Goal: Task Accomplishment & Management: Contribute content

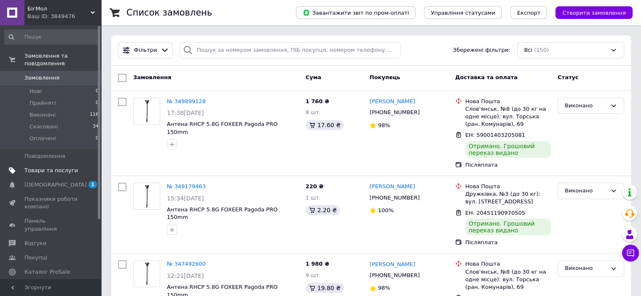
click at [40, 167] on span "Товари та послуги" at bounding box center [51, 171] width 54 height 8
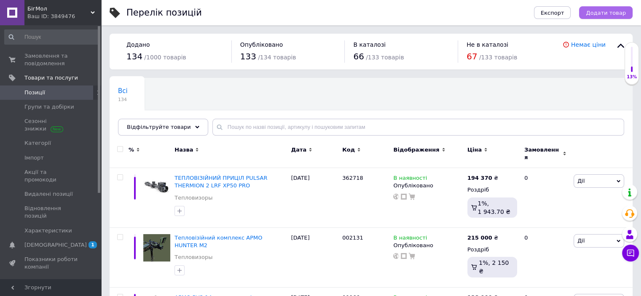
click at [603, 12] on span "Додати товар" at bounding box center [606, 13] width 40 height 6
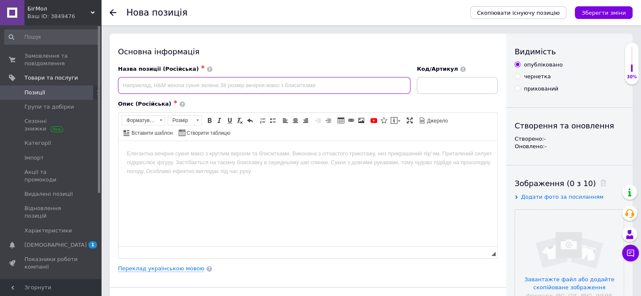
click at [184, 85] on input at bounding box center [264, 85] width 292 height 17
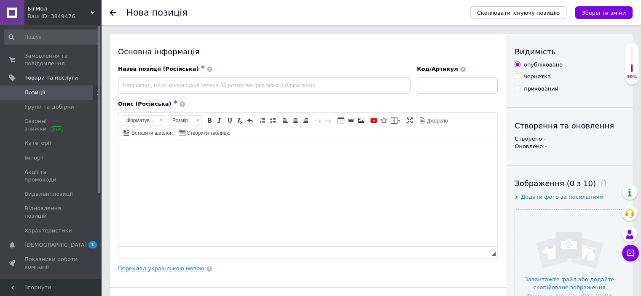
click at [235, 166] on html at bounding box center [307, 154] width 379 height 26
click at [314, 84] on input at bounding box center [264, 85] width 292 height 17
click at [243, 166] on html at bounding box center [307, 154] width 379 height 26
click at [274, 86] on input at bounding box center [264, 85] width 292 height 17
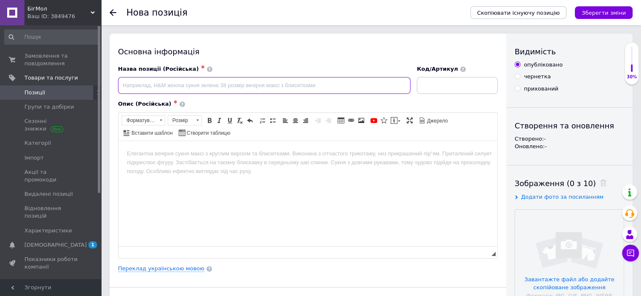
click at [274, 86] on input at bounding box center [264, 85] width 292 height 17
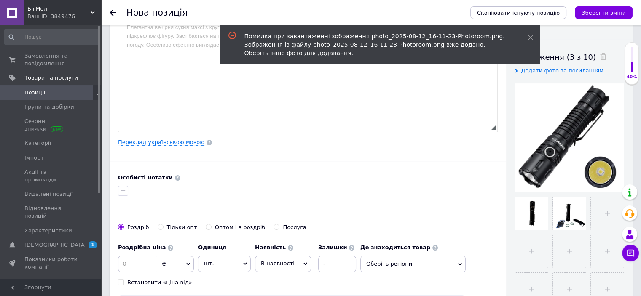
scroll to position [169, 0]
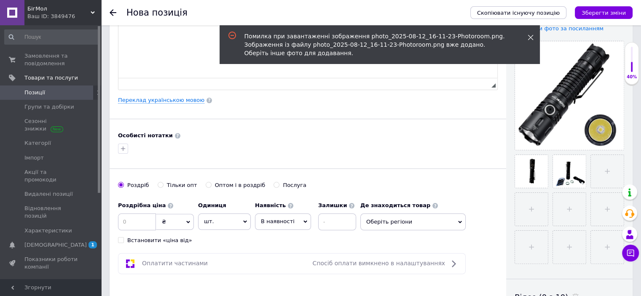
click at [532, 34] on span at bounding box center [531, 37] width 6 height 8
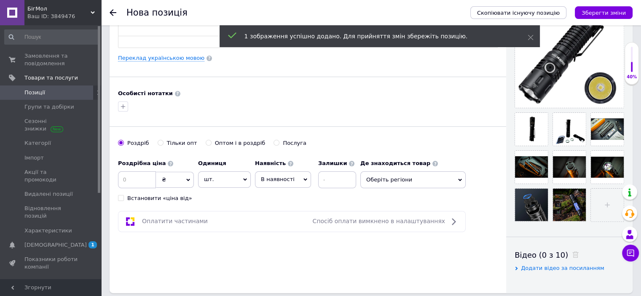
scroll to position [253, 0]
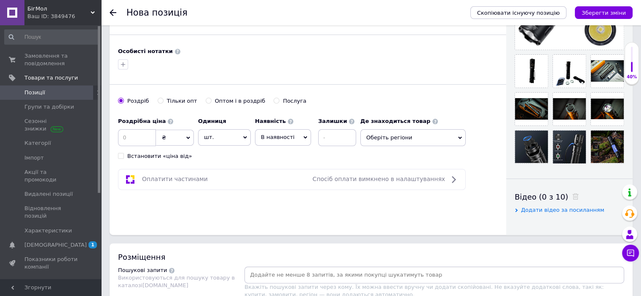
click at [593, 179] on div at bounding box center [569, 179] width 126 height 0
click at [568, 183] on div "Видимість опубліковано чернетка прихований Створення та оновлення Створено: - О…" at bounding box center [569, 8] width 126 height 454
click at [557, 173] on div "Видимість опубліковано чернетка прихований Створення та оновлення Створено: - О…" at bounding box center [569, 8] width 126 height 454
click at [492, 207] on div "Основна інформація Назва позиції (Російська) ✱ Код/Артикул Опис (Російська) ✱ Р…" at bounding box center [308, 8] width 397 height 454
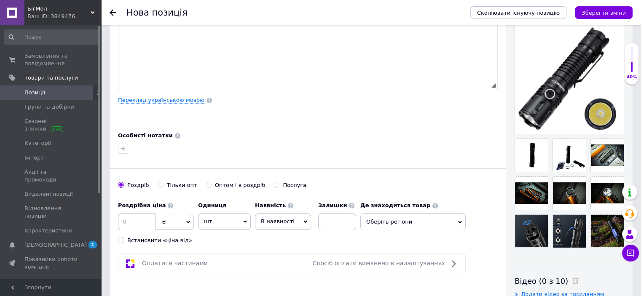
scroll to position [211, 0]
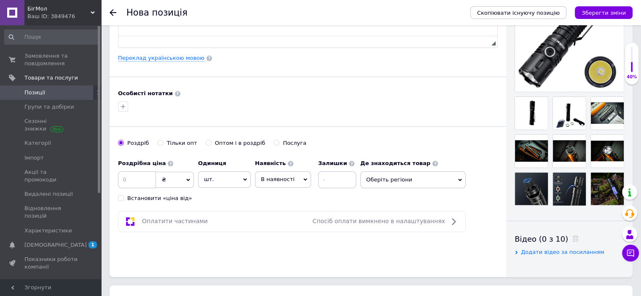
click at [506, 179] on div "Видимість опубліковано чернетка прихований Створення та оновлення Створено: - О…" at bounding box center [569, 50] width 126 height 454
click at [337, 258] on div "Основна інформація Назва позиції (Російська) ✱ Код/Артикул Опис (Російська) ✱ Р…" at bounding box center [308, 50] width 397 height 454
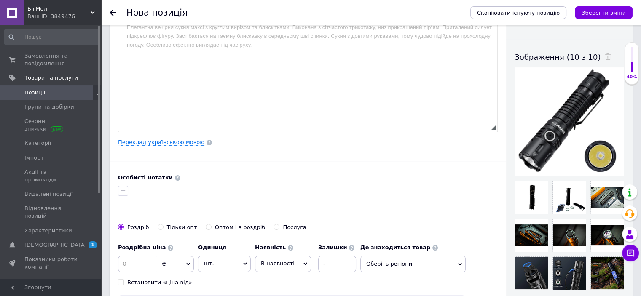
scroll to position [0, 0]
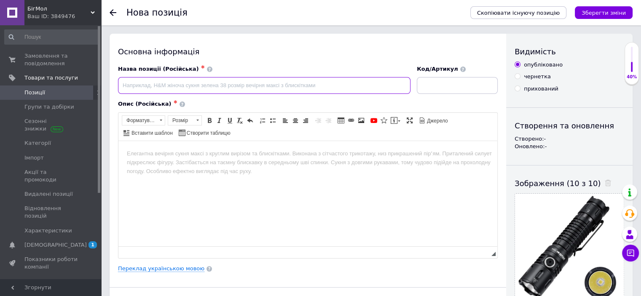
click at [359, 89] on input at bounding box center [264, 85] width 292 height 17
click at [344, 157] on body "Редактор, 5B12B3B5-DA43-4A78-9CCE-CDE992220AA6" at bounding box center [308, 153] width 362 height 9
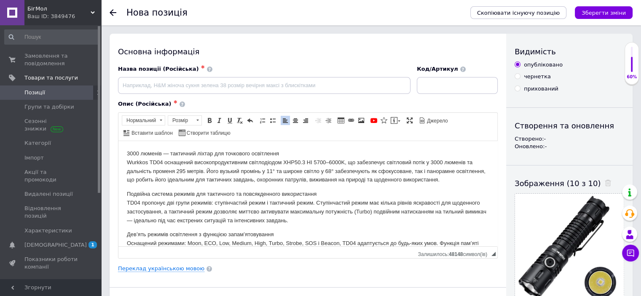
click at [129, 148] on html "3000 люменів — тактичний ліхтар для точкового освітлення Wurkkos TD04 оснащений…" at bounding box center [307, 243] width 379 height 205
click at [127, 153] on p "3000 люменів — тактичний ліхтар для точкового освітлення Wurkkos TD04 оснащений…" at bounding box center [308, 166] width 362 height 35
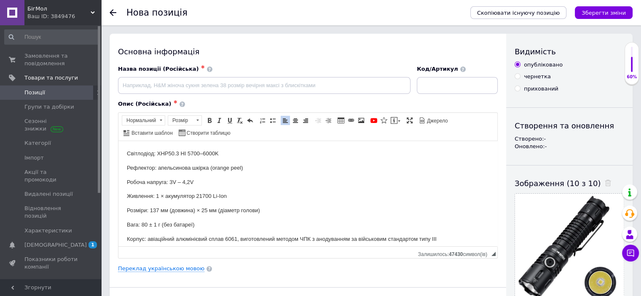
click at [220, 184] on p "Робоча напруга: 3V – 4,2V" at bounding box center [308, 182] width 362 height 9
click at [225, 194] on p "Живлення: 1 × акумулятор 21700 Li-Ion" at bounding box center [308, 196] width 362 height 9
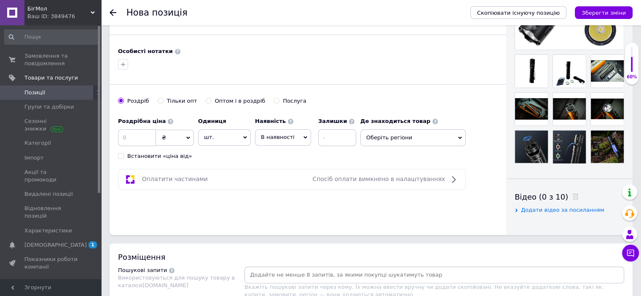
scroll to position [169, 0]
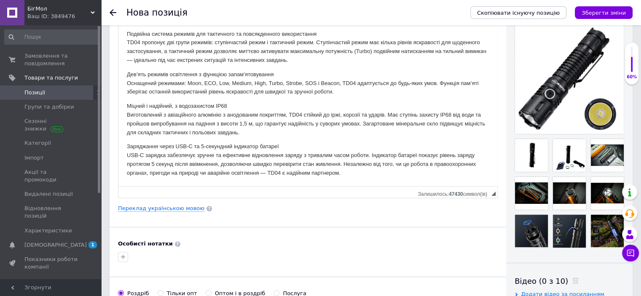
drag, startPoint x: 494, startPoint y: 85, endPoint x: 505, endPoint y: 193, distance: 108.9
click at [505, 193] on div "Основна інформація Назва позиції (Російська) ✱ Код/[PERSON_NAME] (Російська) ✱ …" at bounding box center [308, 130] width 397 height 530
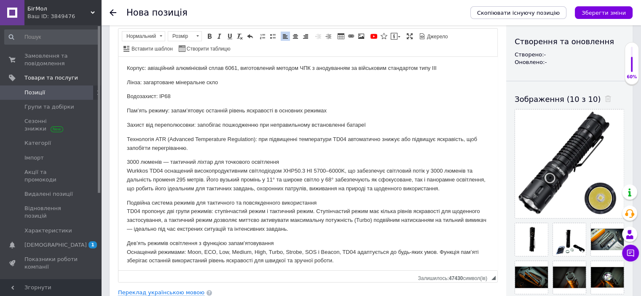
scroll to position [0, 0]
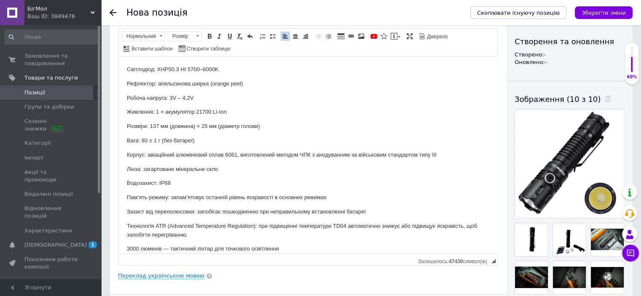
drag, startPoint x: 493, startPoint y: 277, endPoint x: 494, endPoint y: 260, distance: 17.3
click at [494, 260] on span "◢" at bounding box center [493, 261] width 4 height 4
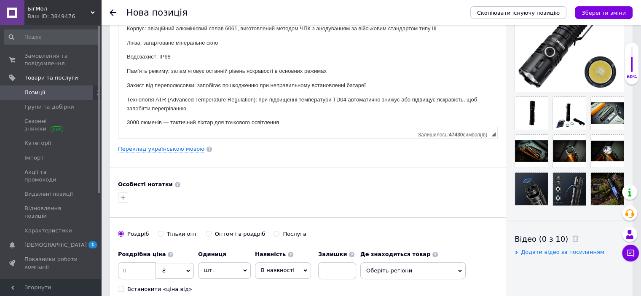
scroll to position [253, 0]
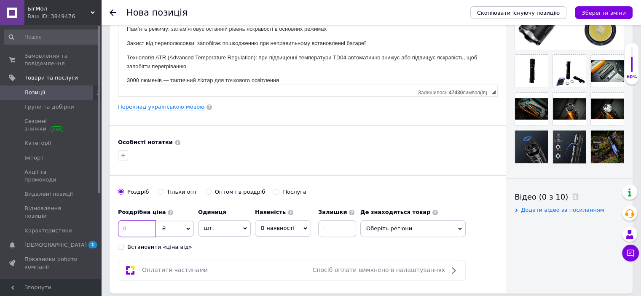
click at [141, 230] on input at bounding box center [137, 228] width 38 height 17
click at [151, 160] on div at bounding box center [307, 155] width 383 height 13
click at [139, 229] on input at bounding box center [137, 228] width 38 height 17
type input "2950"
click at [332, 227] on input at bounding box center [337, 228] width 38 height 17
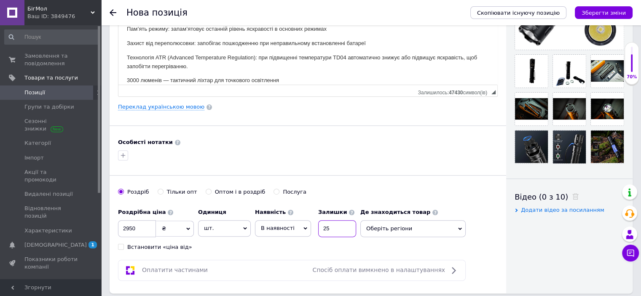
type input "25"
click at [346, 244] on div "Роздрібна ціна 2950 ₴ $ EUR CHF GBP ¥ PLN ₸ MDL HUF KGS CNY TRY KRW lei Встанов…" at bounding box center [239, 227] width 242 height 47
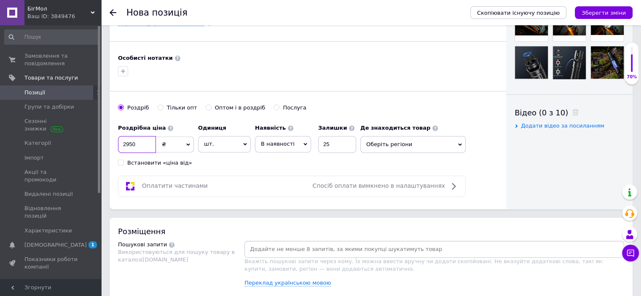
click at [138, 143] on input "2950" at bounding box center [137, 144] width 38 height 17
click at [250, 161] on div "Роздрібна ціна 2950 ₴ $ EUR CHF GBP ¥ PLN ₸ MDL HUF KGS CNY TRY KRW lei Встанов…" at bounding box center [239, 143] width 242 height 47
drag, startPoint x: 139, startPoint y: 139, endPoint x: 90, endPoint y: 140, distance: 48.9
click at [91, 140] on div "БігМол Ваш ID: 3849476 Сайт БігМол Кабінет покупця Перевірити стан системи Стор…" at bounding box center [320, 105] width 641 height 884
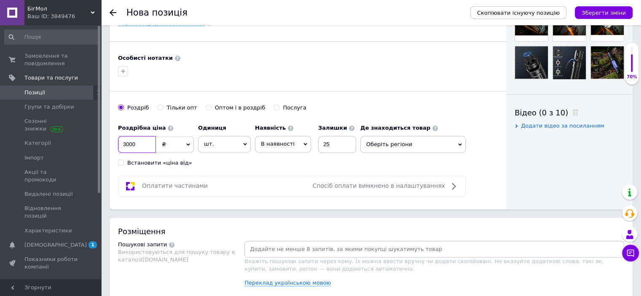
type input "3000"
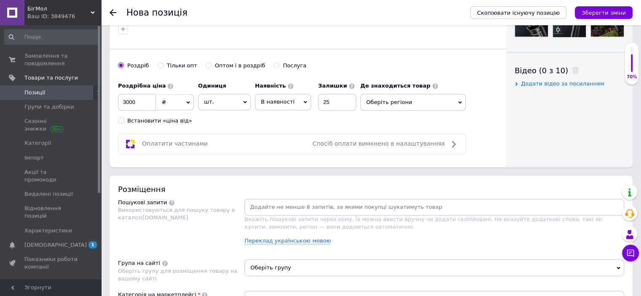
scroll to position [506, 0]
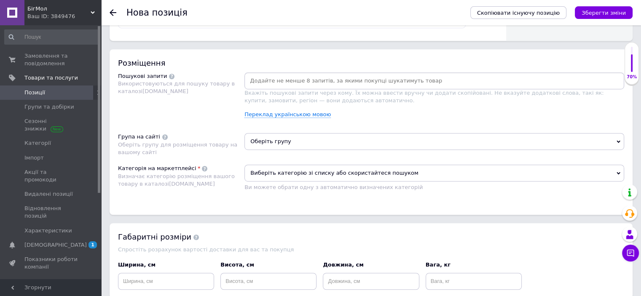
click at [220, 111] on div "Пошукові запити Використовуються для пошуку товару в каталозі [DOMAIN_NAME]" at bounding box center [181, 98] width 126 height 53
click at [257, 76] on input at bounding box center [434, 81] width 376 height 13
click at [217, 124] on div "Розміщення Пошукові запити Використовуються для пошуку товару в каталозі [DOMAI…" at bounding box center [371, 132] width 523 height 166
click at [202, 108] on div "Пошукові запити Використовуються для пошуку товару в каталозі [DOMAIN_NAME]" at bounding box center [181, 98] width 126 height 53
click at [275, 69] on div "Розміщення Пошукові запити Використовуються для пошуку товару в каталозі [DOMAI…" at bounding box center [371, 132] width 523 height 166
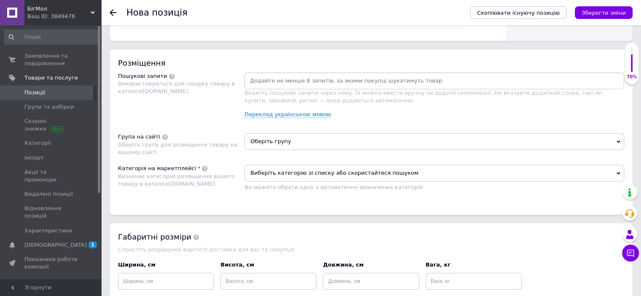
click at [275, 72] on div at bounding box center [434, 80] width 380 height 17
click at [249, 78] on input at bounding box center [434, 81] width 376 height 13
click at [172, 110] on div "Пошукові запити Використовуються для пошуку товару в каталозі [DOMAIN_NAME]" at bounding box center [181, 98] width 126 height 53
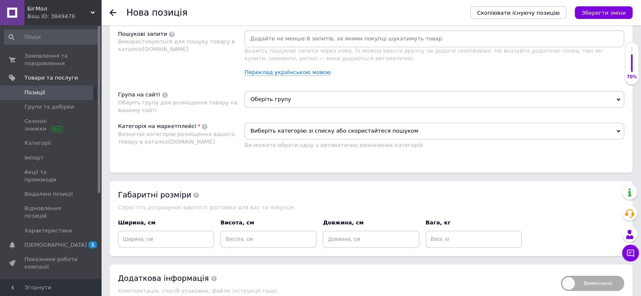
click at [168, 113] on div "Розміщення Пошукові запити Використовуються для пошуку товару в каталозі [DOMAI…" at bounding box center [371, 90] width 523 height 166
click at [167, 111] on div "Оберіть групу для розміщення товару на вашому сайті" at bounding box center [179, 106] width 122 height 15
drag, startPoint x: 161, startPoint y: 109, endPoint x: 120, endPoint y: 87, distance: 46.8
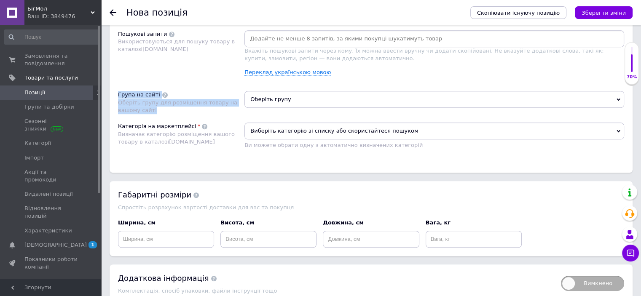
click at [120, 87] on div "Розміщення Пошукові запити Використовуються для пошуку товару в каталозі [DOMAI…" at bounding box center [371, 90] width 523 height 166
click at [125, 82] on div "Розміщення Пошукові запити Використовуються для пошуку товару в каталозі [DOMAI…" at bounding box center [371, 90] width 523 height 166
drag, startPoint x: 120, startPoint y: 95, endPoint x: 173, endPoint y: 107, distance: 54.5
click at [173, 107] on div "Група на сайті Оберіть групу для розміщення товару на вашому сайті" at bounding box center [181, 102] width 126 height 23
click at [173, 112] on div "Оберіть групу для розміщення товару на вашому сайті" at bounding box center [179, 106] width 122 height 15
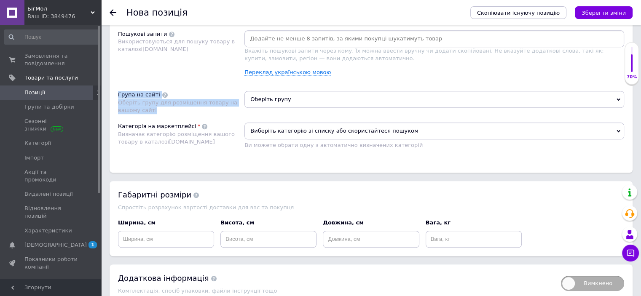
drag, startPoint x: 160, startPoint y: 110, endPoint x: 119, endPoint y: 92, distance: 44.9
click at [118, 93] on div "Група на сайті Оберіть групу для розміщення товару на вашому сайті" at bounding box center [181, 102] width 126 height 23
click at [134, 80] on div "Пошукові запити Використовуються для пошуку товару в каталозі [DOMAIN_NAME]" at bounding box center [181, 56] width 126 height 53
click at [116, 91] on div "Розміщення Пошукові запити Використовуються для пошуку товару в каталозі [DOMAI…" at bounding box center [371, 90] width 523 height 166
drag, startPoint x: 156, startPoint y: 107, endPoint x: 120, endPoint y: 94, distance: 38.9
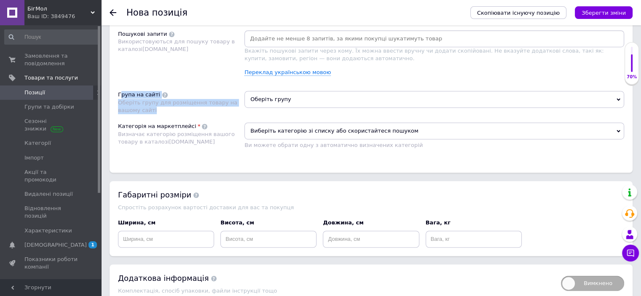
click at [120, 94] on div "Група на сайті Оберіть групу для розміщення товару на вашому сайті" at bounding box center [181, 102] width 126 height 23
drag, startPoint x: 118, startPoint y: 94, endPoint x: 145, endPoint y: 100, distance: 27.4
click at [145, 100] on div "Група на сайті Оберіть групу для розміщення товару на вашому сайті" at bounding box center [181, 102] width 126 height 23
click at [162, 110] on div "Оберіть групу для розміщення товару на вашому сайті" at bounding box center [179, 106] width 122 height 15
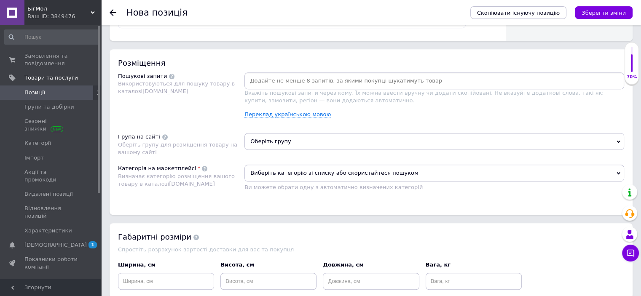
click at [214, 107] on div "Пошукові запити Використовуються для пошуку товару в каталозі [DOMAIN_NAME]" at bounding box center [181, 98] width 126 height 53
click at [295, 72] on div at bounding box center [434, 80] width 380 height 17
click at [290, 81] on input at bounding box center [434, 81] width 376 height 13
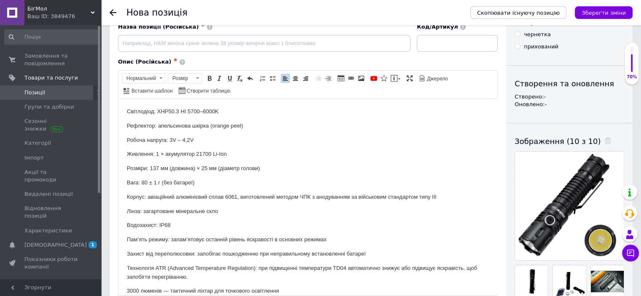
scroll to position [0, 0]
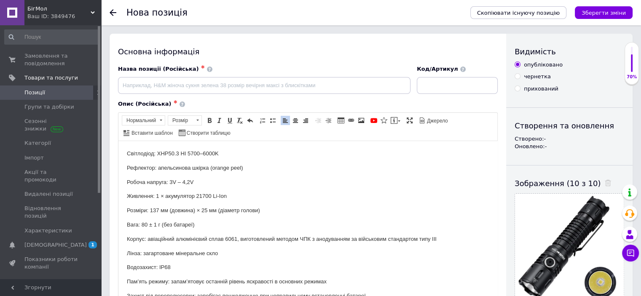
click at [386, 48] on div "Основна інформація" at bounding box center [308, 51] width 380 height 11
click at [277, 60] on div "Основна інформація Назва позиції (Російська) ✱ Код/[PERSON_NAME] (Російська) ✱ …" at bounding box center [308, 290] width 397 height 513
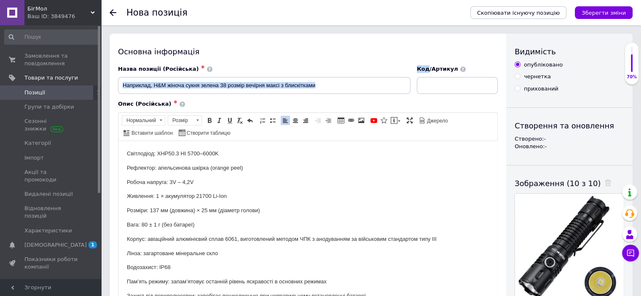
click at [277, 60] on div "Основна інформація Назва позиції (Російська) ✱ Код/[PERSON_NAME] (Російська) ✱ …" at bounding box center [308, 290] width 397 height 513
click at [287, 82] on input at bounding box center [264, 85] width 292 height 17
click at [291, 84] on input at bounding box center [264, 85] width 292 height 17
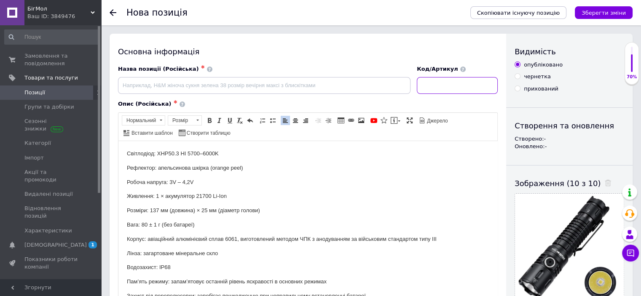
click at [448, 85] on input at bounding box center [457, 85] width 81 height 17
click at [301, 77] on div "Назва позиції (Російська) ✱" at bounding box center [264, 79] width 292 height 29
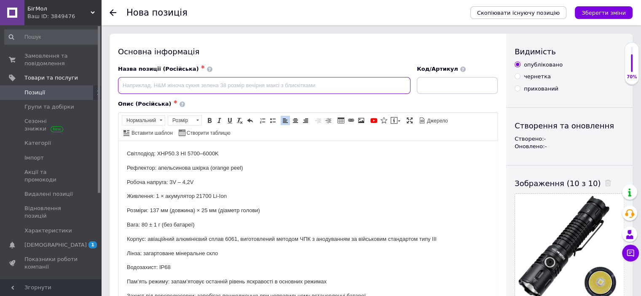
click at [306, 87] on input at bounding box center [264, 85] width 292 height 17
click at [307, 86] on input at bounding box center [264, 85] width 292 height 17
click at [307, 63] on div "Назва позиції (Російська) ✱" at bounding box center [264, 79] width 299 height 35
click at [298, 82] on input at bounding box center [264, 85] width 292 height 17
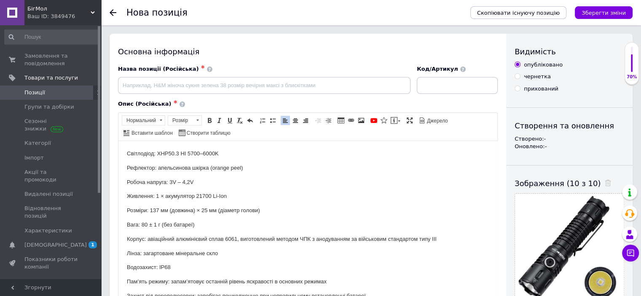
click at [298, 65] on div "Назва позиції (Російська) ✱" at bounding box center [264, 79] width 299 height 35
click at [295, 83] on input at bounding box center [264, 85] width 292 height 17
click at [303, 72] on div "Назва позиції (Російська) ✱" at bounding box center [264, 69] width 292 height 8
click at [467, 86] on input at bounding box center [457, 85] width 81 height 17
drag, startPoint x: 454, startPoint y: 87, endPoint x: 244, endPoint y: 66, distance: 210.5
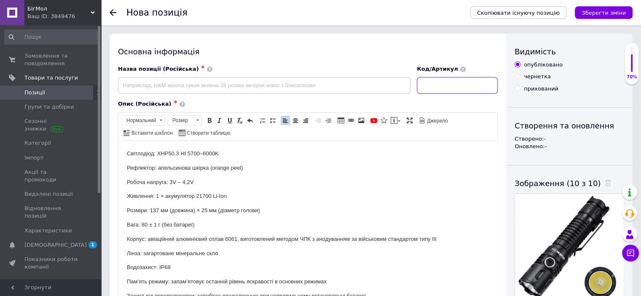
click at [296, 74] on div "Назва позиції (Російська) ✱ Код/Артикул" at bounding box center [308, 79] width 386 height 35
click at [120, 51] on div "Основна інформація" at bounding box center [308, 51] width 380 height 11
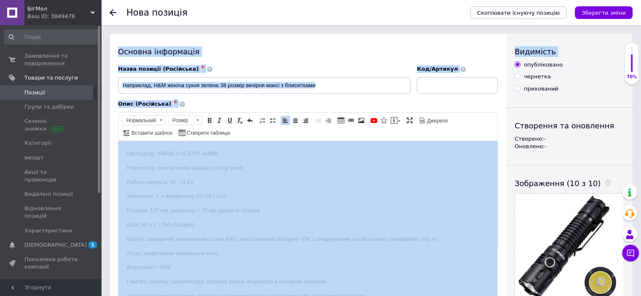
drag, startPoint x: 119, startPoint y: 51, endPoint x: 536, endPoint y: 91, distance: 418.7
click at [538, 90] on div "Основна інформація Назва позиції (Російська) ✱ Код/[PERSON_NAME] (Російська) ✱ …" at bounding box center [371, 290] width 523 height 513
click at [442, 96] on div "Опис (Російська) ✱ Світлодіод: XHP50.3 HI 5700–6000K Рефлектор: апельсинова шкі…" at bounding box center [308, 224] width 388 height 257
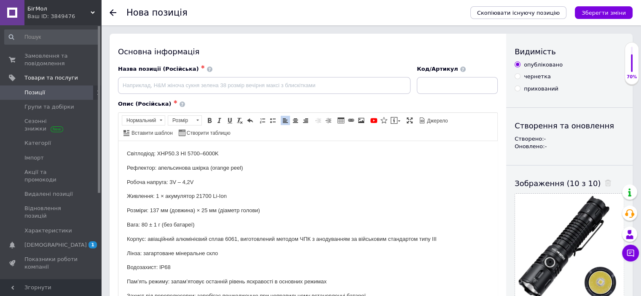
click at [346, 100] on div "Опис (Російська) ✱" at bounding box center [308, 104] width 380 height 8
click at [258, 81] on input at bounding box center [264, 85] width 292 height 17
click at [330, 88] on input at bounding box center [264, 85] width 292 height 17
click at [255, 81] on input at bounding box center [264, 85] width 292 height 17
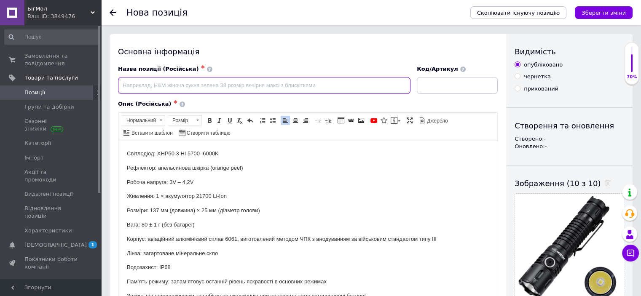
click at [255, 81] on input at bounding box center [264, 85] width 292 height 17
click at [262, 75] on div "Назва позиції (Російська) ✱" at bounding box center [264, 79] width 292 height 29
click at [262, 83] on input at bounding box center [264, 85] width 292 height 17
paste input "Wurkkos TD04 XHP50D HI"
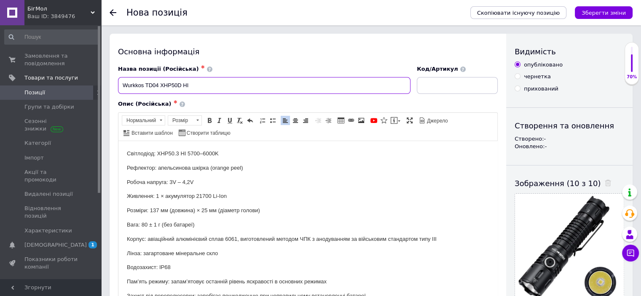
click at [267, 87] on input "Wurkkos TD04 XHP50D HI" at bounding box center [264, 85] width 292 height 17
click at [123, 85] on input "Wurkkos TD04 XHP50D HI" at bounding box center [264, 85] width 292 height 17
type input "Ліхтар тактичний Wurkkos TD04 XHP50D HI"
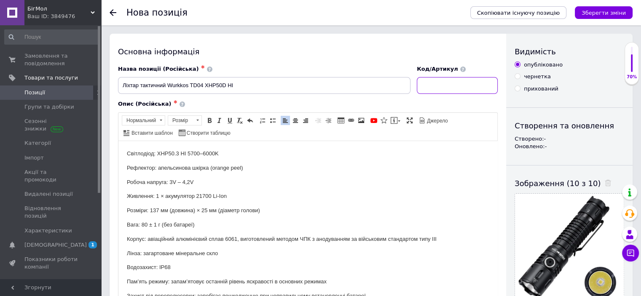
click at [426, 85] on input at bounding box center [457, 85] width 81 height 17
type input "0"
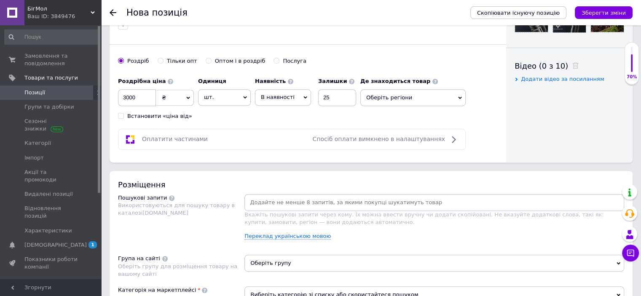
scroll to position [391, 0]
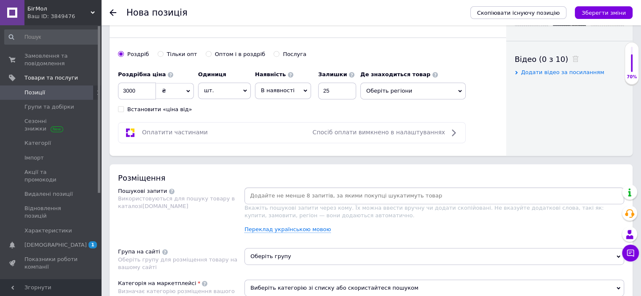
type input "22-1200"
click at [364, 91] on span "Оберіть регіони" at bounding box center [412, 91] width 105 height 17
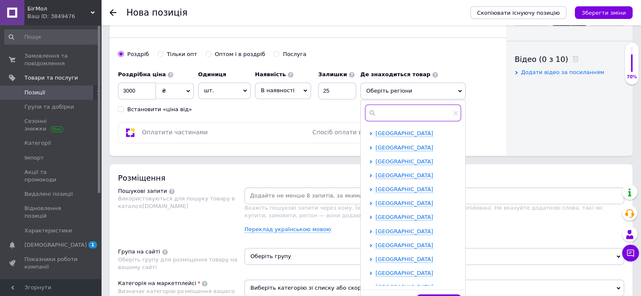
click at [388, 113] on input "text" at bounding box center [413, 113] width 96 height 17
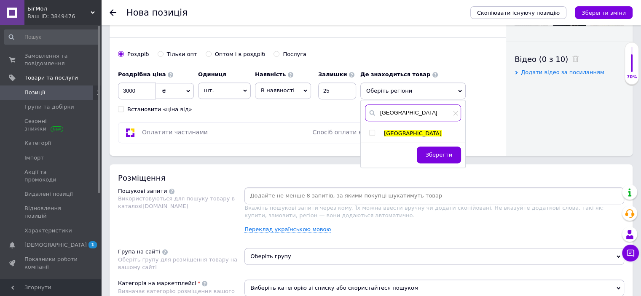
type input "[GEOGRAPHIC_DATA]"
click at [373, 130] on div "[GEOGRAPHIC_DATA] [GEOGRAPHIC_DATA] Зберегти" at bounding box center [413, 133] width 105 height 67
click at [373, 130] on input "checkbox" at bounding box center [371, 132] width 5 height 5
checkbox input "true"
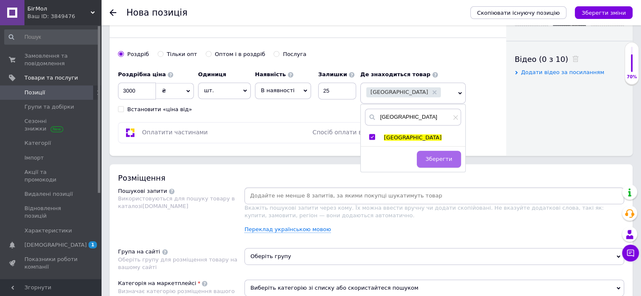
click at [436, 156] on span "Зберегти" at bounding box center [439, 159] width 27 height 6
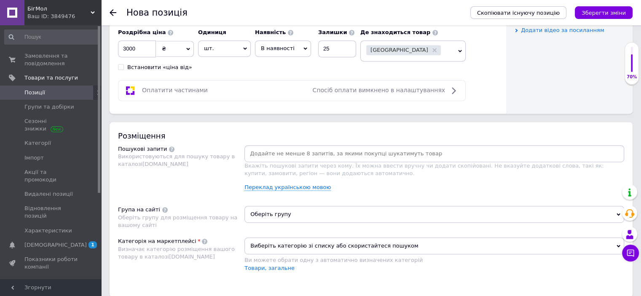
click at [266, 157] on input at bounding box center [434, 153] width 376 height 13
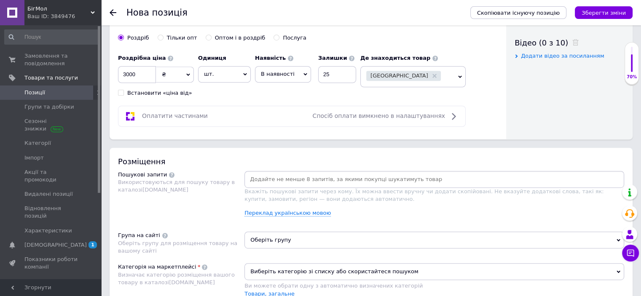
scroll to position [416, 0]
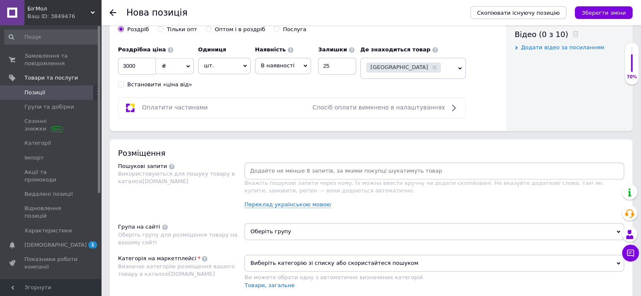
click at [293, 163] on div at bounding box center [434, 171] width 380 height 17
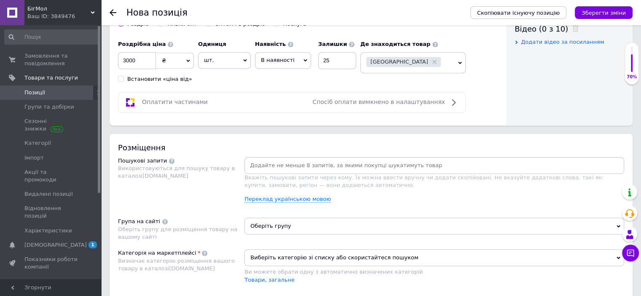
click at [293, 162] on input at bounding box center [434, 165] width 376 height 13
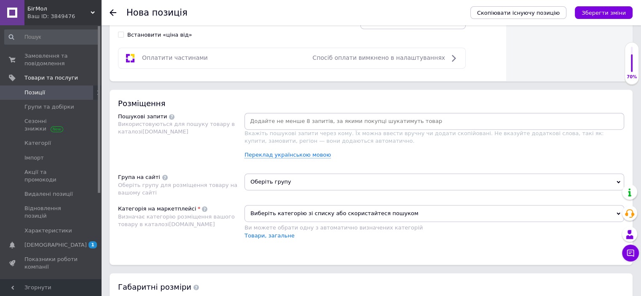
scroll to position [464, 0]
click at [308, 126] on div at bounding box center [434, 122] width 380 height 17
click at [311, 121] on input at bounding box center [434, 122] width 376 height 13
type input "Ліхтар"
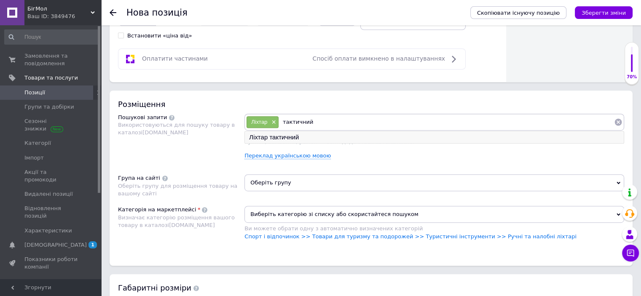
type input "тактичний"
click at [306, 137] on li "Ліхтар тактичний" at bounding box center [434, 137] width 379 height 12
click at [379, 123] on input at bounding box center [476, 122] width 275 height 13
type input "л"
type input "Ліхтар тактичний"
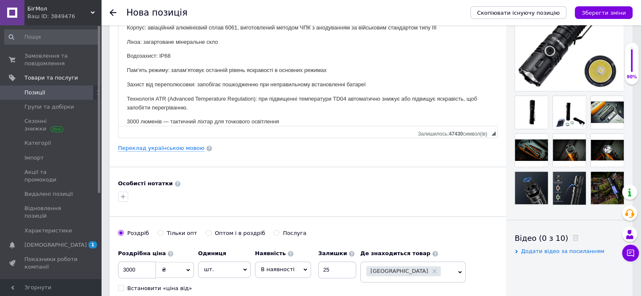
scroll to position [1, 0]
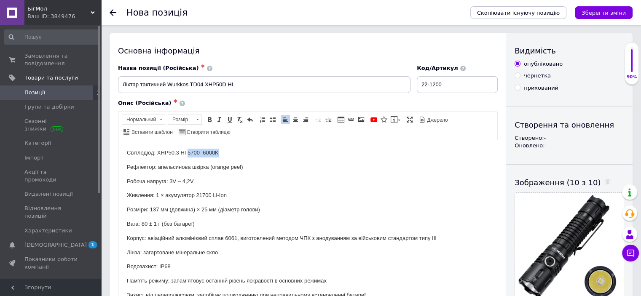
drag, startPoint x: 224, startPoint y: 153, endPoint x: 187, endPoint y: 151, distance: 37.1
click at [187, 151] on p "Світлодіод: XHP50.3 HI 5700–6000K" at bounding box center [308, 152] width 362 height 9
copy p "5700–6000K"
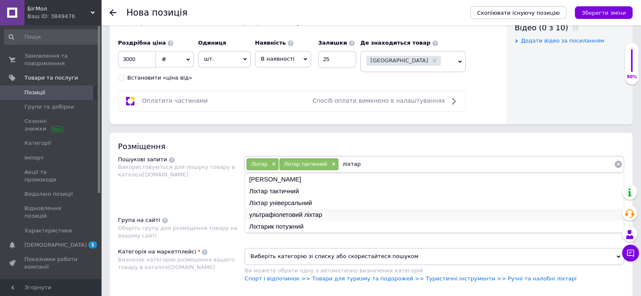
scroll to position [464, 0]
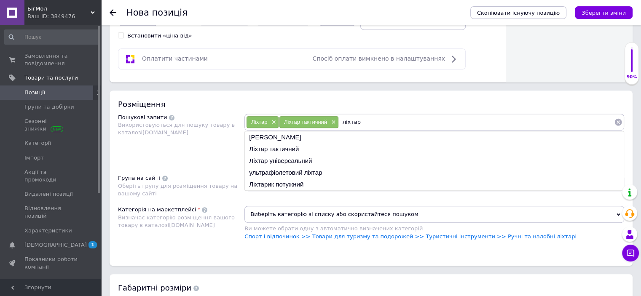
click at [368, 120] on input "ліхтар" at bounding box center [476, 122] width 275 height 13
paste input "5700–6000K"
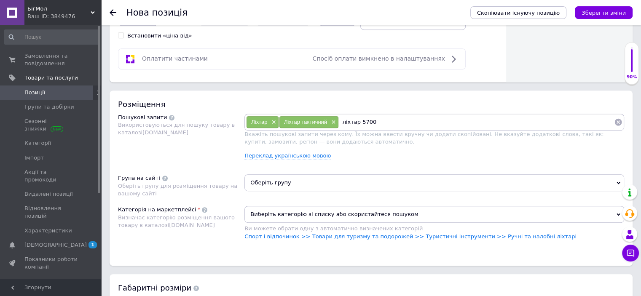
type input "ліхтар 5700К"
click at [401, 116] on input at bounding box center [501, 122] width 226 height 13
click at [424, 120] on input at bounding box center [501, 122] width 226 height 13
click at [398, 120] on input at bounding box center [501, 122] width 226 height 13
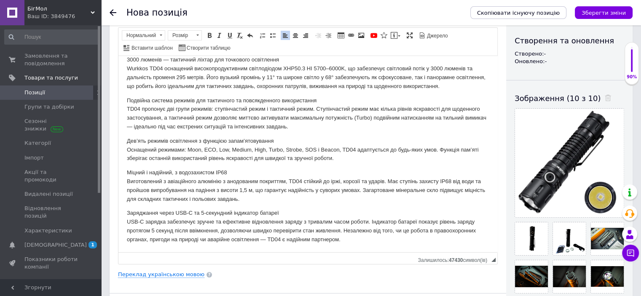
scroll to position [380, 0]
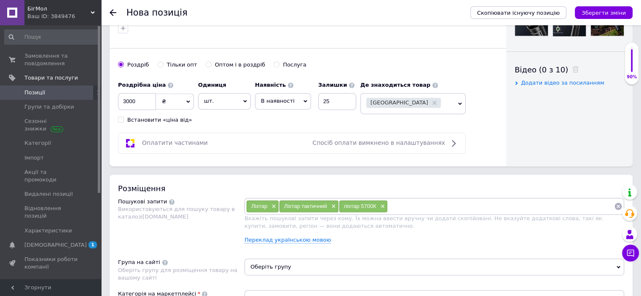
click at [414, 205] on input at bounding box center [501, 206] width 226 height 13
type input "ліхтар 3000 люменів"
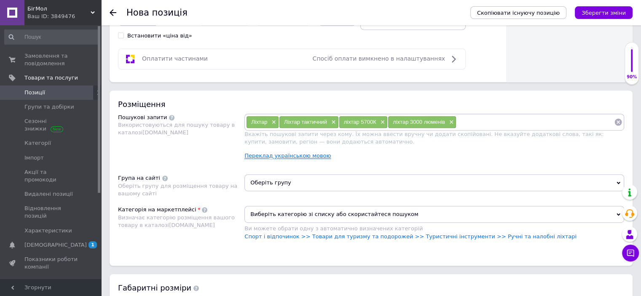
click at [299, 153] on link "Переклад українською мовою" at bounding box center [287, 156] width 86 height 7
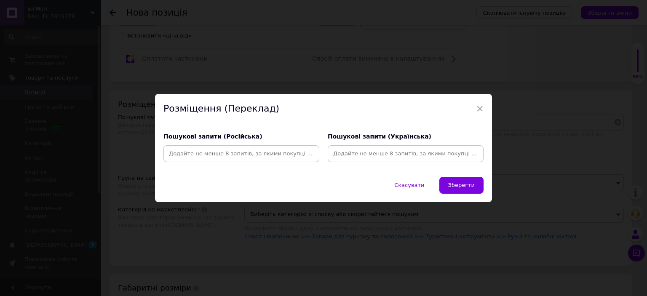
click at [293, 156] on input at bounding box center [241, 153] width 153 height 13
click at [479, 103] on span "×" at bounding box center [480, 109] width 8 height 14
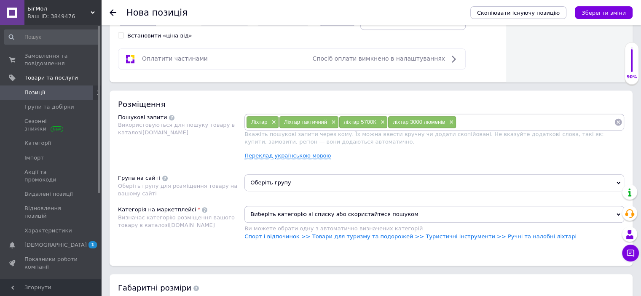
click at [299, 153] on link "Переклад українською мовою" at bounding box center [287, 156] width 86 height 7
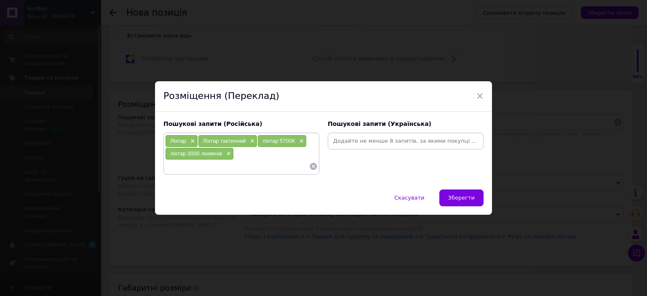
click at [373, 138] on input at bounding box center [406, 141] width 153 height 13
type input "ліхтар"
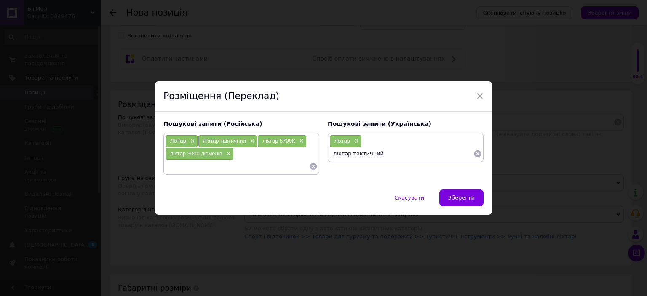
type input "ліхтар тактичний"
click at [383, 158] on input at bounding box center [402, 153] width 144 height 13
type input "ліхтар 3000 люменів"
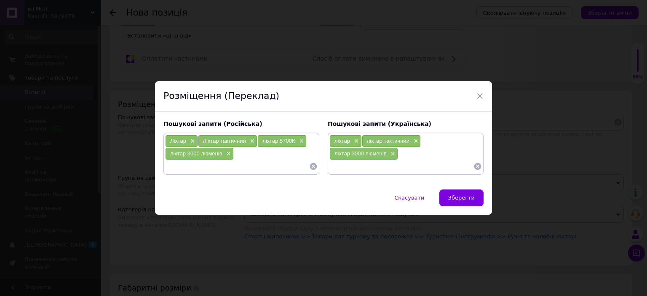
click at [297, 161] on input at bounding box center [237, 166] width 144 height 13
type input "Фонарь"
type input "фонарик тактический"
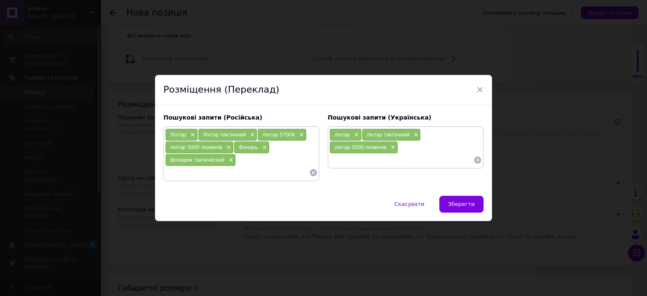
click at [391, 163] on input at bounding box center [402, 160] width 144 height 13
type input "тактичний ліхтар"
type input "фонарік"
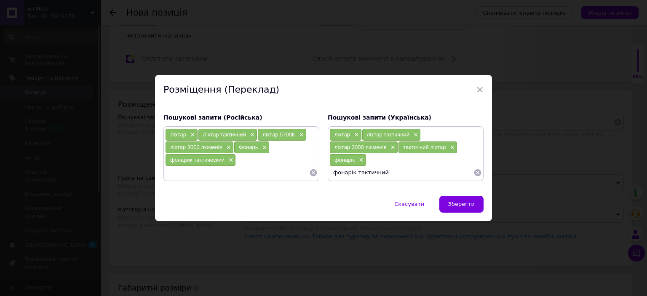
type input "фонарік тактичний"
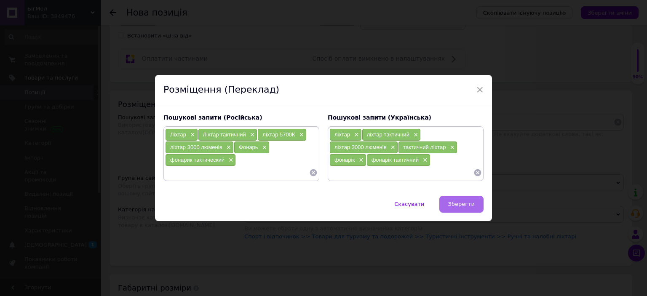
click at [472, 204] on span "Зберегти" at bounding box center [461, 204] width 27 height 6
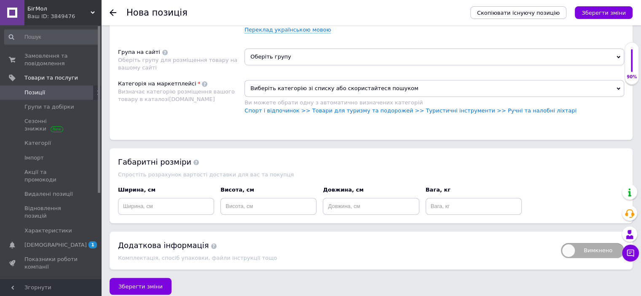
scroll to position [610, 0]
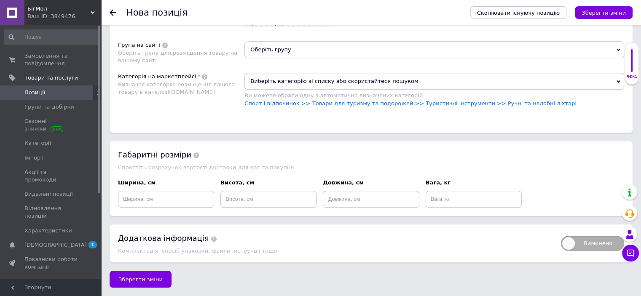
click at [330, 47] on span "Оберіть групу" at bounding box center [434, 49] width 380 height 17
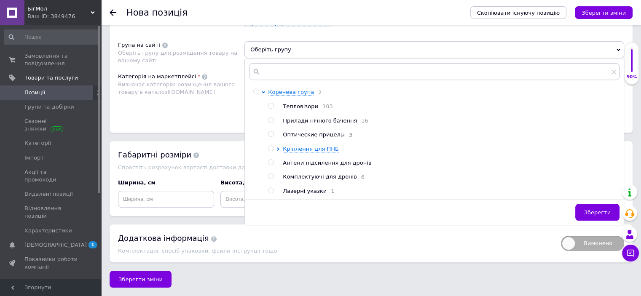
click at [270, 191] on input "radio" at bounding box center [270, 190] width 5 height 5
radio input "true"
click at [236, 93] on div "Визначає категорію розміщення вашого товару в каталозі [DOMAIN_NAME]" at bounding box center [179, 88] width 122 height 15
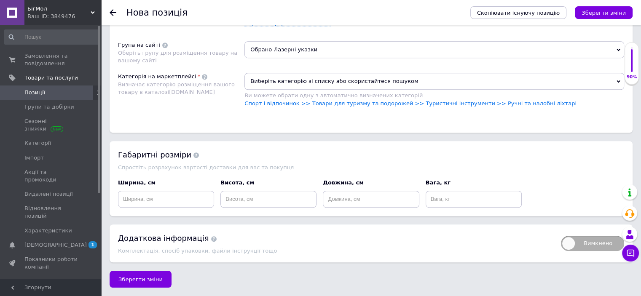
click at [290, 77] on span "Виберіть категорію зі списку або скористайтеся пошуком" at bounding box center [434, 81] width 380 height 17
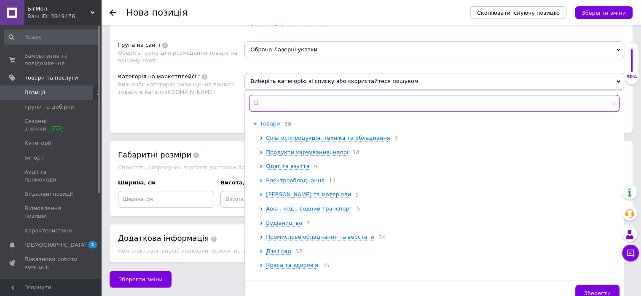
click at [295, 101] on input "text" at bounding box center [434, 103] width 370 height 17
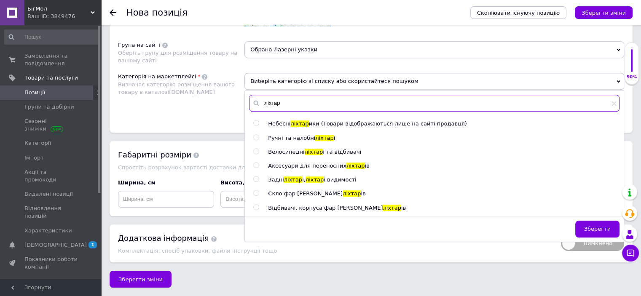
type input "ліхтар"
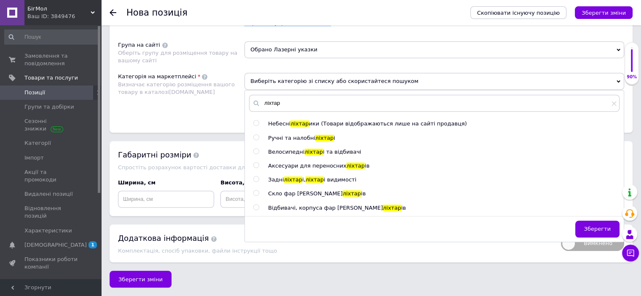
click at [258, 135] on input "radio" at bounding box center [255, 137] width 5 height 5
radio input "true"
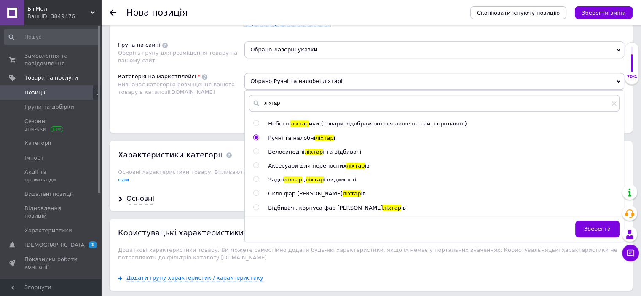
click at [217, 106] on div "Категорія на маркетплейсі Визначає категорію розміщення вашого товару в каталоз…" at bounding box center [181, 94] width 126 height 43
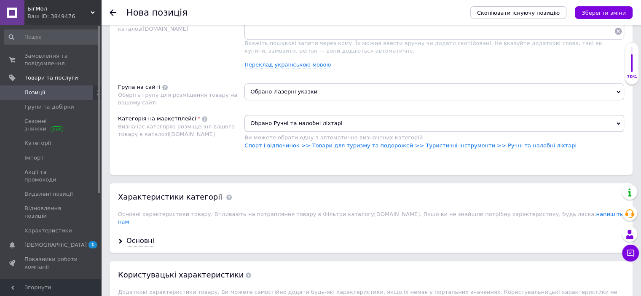
scroll to position [652, 0]
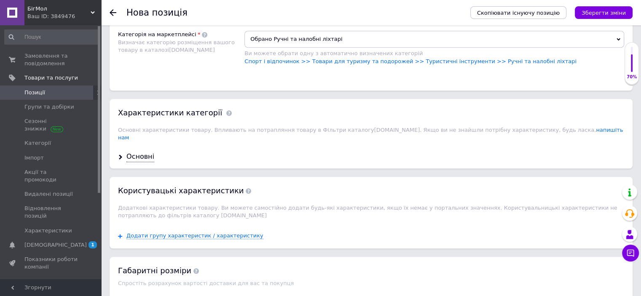
click at [154, 147] on div "Основні" at bounding box center [371, 157] width 523 height 22
click at [138, 152] on div "Основні" at bounding box center [140, 157] width 28 height 10
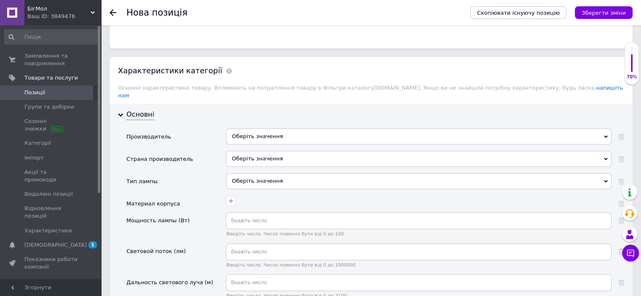
scroll to position [737, 0]
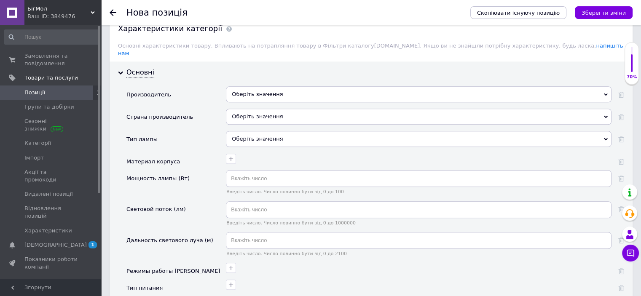
click at [268, 86] on div "Оберіть значення" at bounding box center [419, 94] width 386 height 16
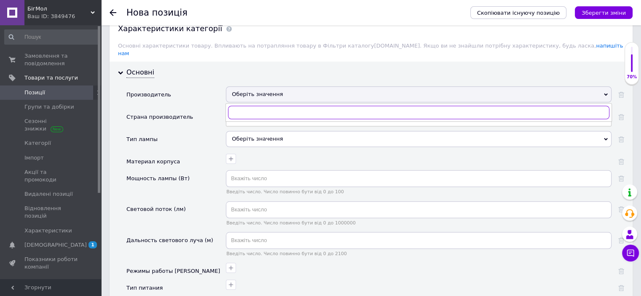
click at [280, 106] on input "text" at bounding box center [418, 112] width 381 height 13
type input "ц"
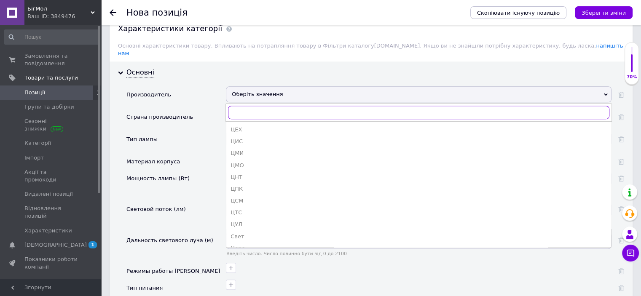
type input "ц"
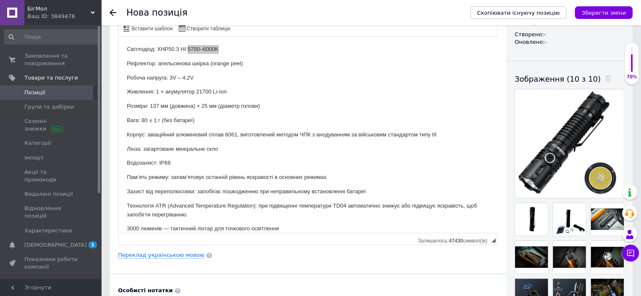
scroll to position [0, 0]
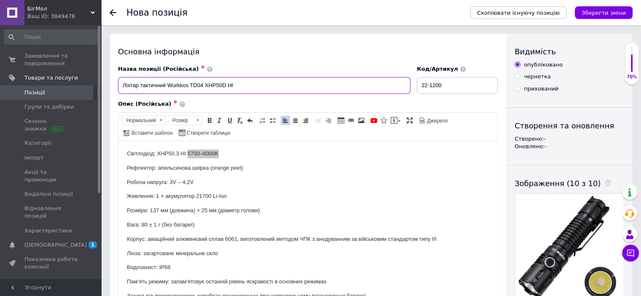
click at [172, 84] on input "Ліхтар тактичний Wurkkos TD04 XHP50D HI" at bounding box center [264, 85] width 292 height 17
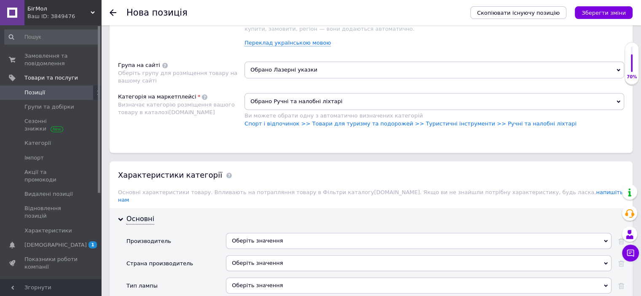
scroll to position [632, 0]
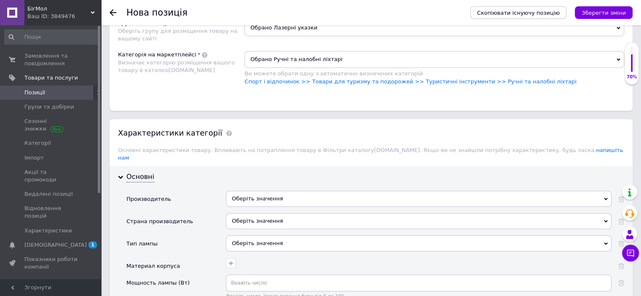
click at [273, 191] on div "Оберіть значення" at bounding box center [419, 199] width 386 height 16
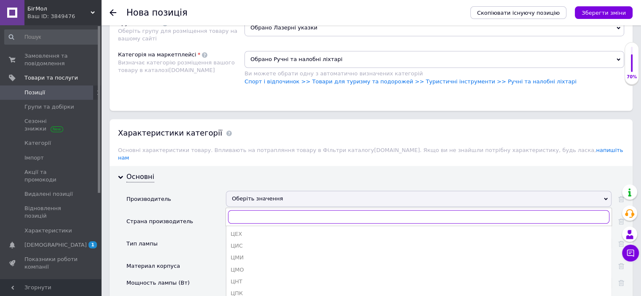
paste input "Wurkkos"
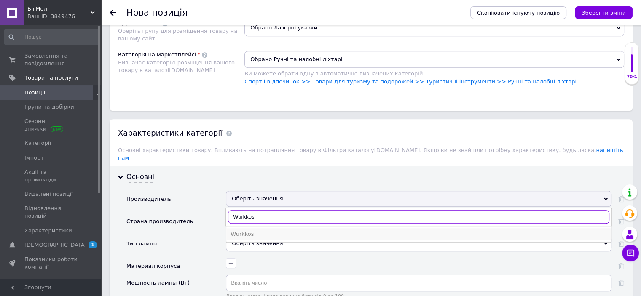
type input "Wurkkos"
click at [265, 231] on div "Wurkkos" at bounding box center [419, 235] width 376 height 8
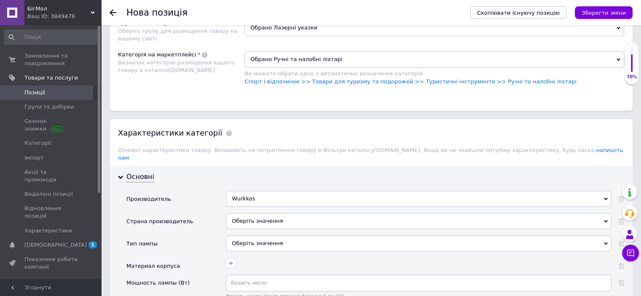
scroll to position [716, 0]
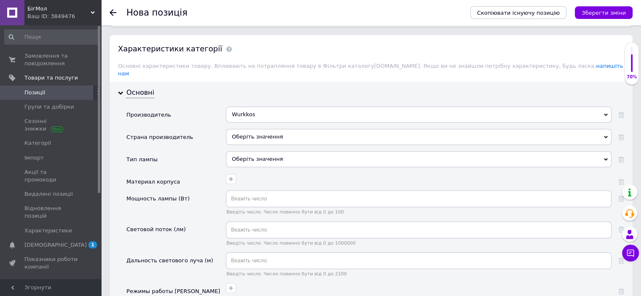
click at [255, 129] on div "Оберіть значення" at bounding box center [419, 137] width 386 height 16
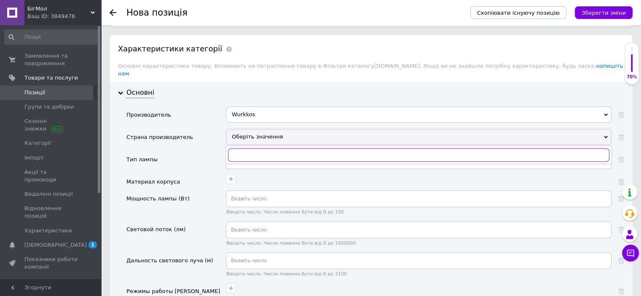
click at [262, 148] on input "text" at bounding box center [418, 154] width 381 height 13
type input "r"
type input "[GEOGRAPHIC_DATA]"
click at [263, 169] on div "[GEOGRAPHIC_DATA]" at bounding box center [419, 173] width 376 height 8
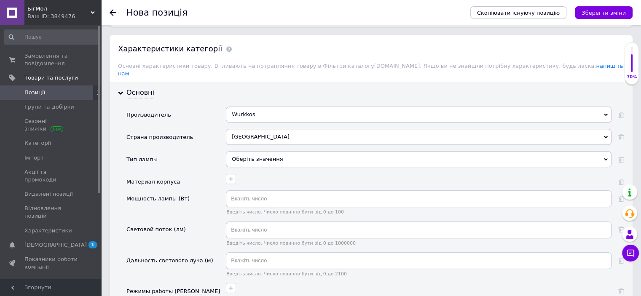
scroll to position [759, 0]
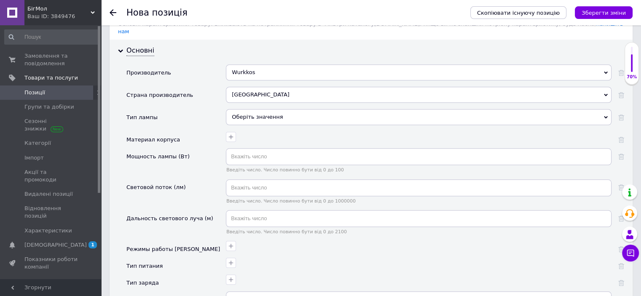
click at [250, 109] on div "Оберіть значення" at bounding box center [419, 117] width 386 height 16
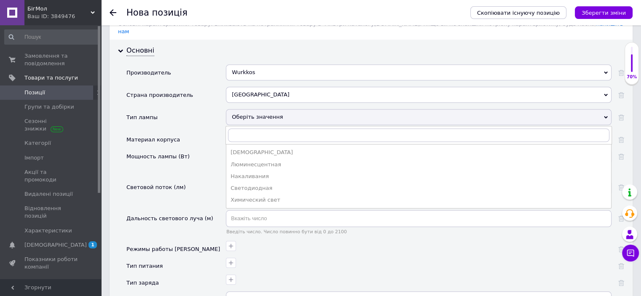
click at [249, 113] on div "Оберіть значення" at bounding box center [419, 117] width 386 height 16
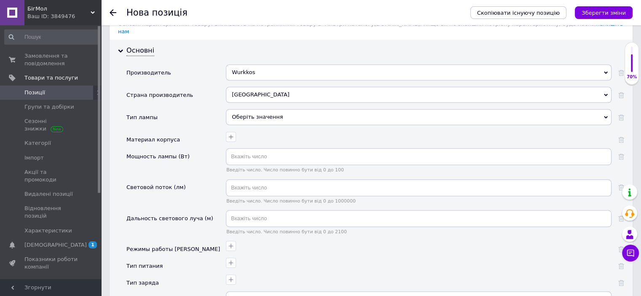
click at [252, 109] on div "Оберіть значення" at bounding box center [419, 117] width 386 height 16
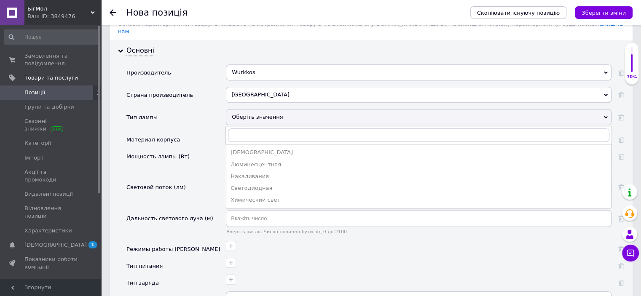
click at [243, 109] on div "Оберіть значення" at bounding box center [419, 117] width 386 height 16
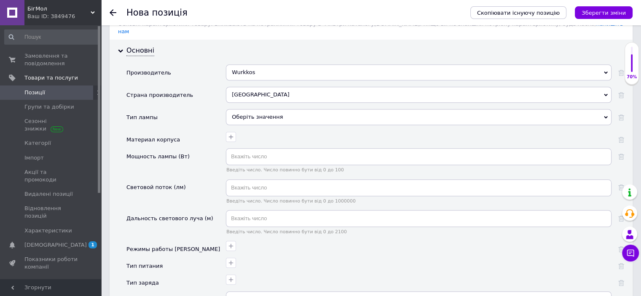
click at [243, 109] on div "Оберіть значення" at bounding box center [419, 117] width 386 height 16
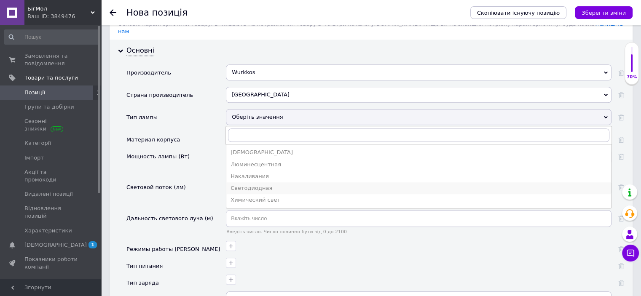
click at [275, 185] on div "Светодиодная" at bounding box center [419, 189] width 376 height 8
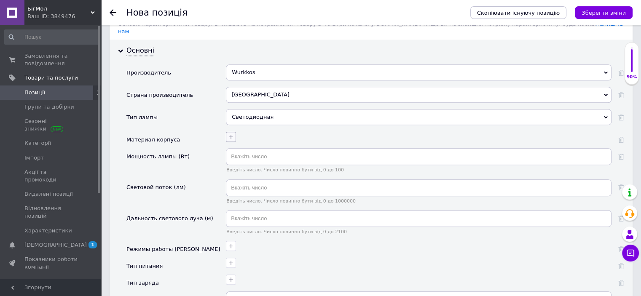
click at [234, 132] on button "button" at bounding box center [231, 137] width 10 height 10
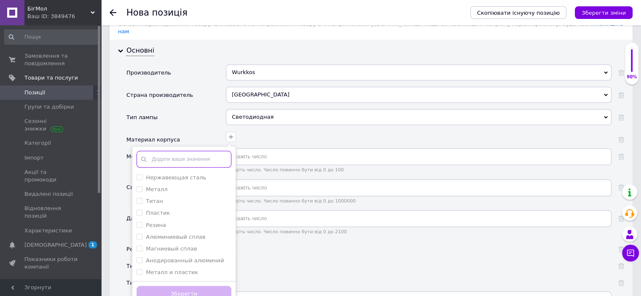
click at [189, 151] on input "text" at bounding box center [184, 159] width 95 height 17
paste input "алюминиевый сплав аэрокосмического класса 6061"
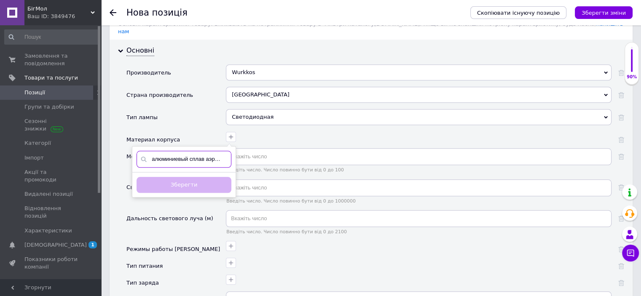
scroll to position [0, 64]
type input "алюминиевый сплав аэрокосмического класса 6061"
click at [209, 179] on div "Зберегти" at bounding box center [183, 185] width 103 height 26
drag, startPoint x: 217, startPoint y: 147, endPoint x: 143, endPoint y: 143, distance: 74.3
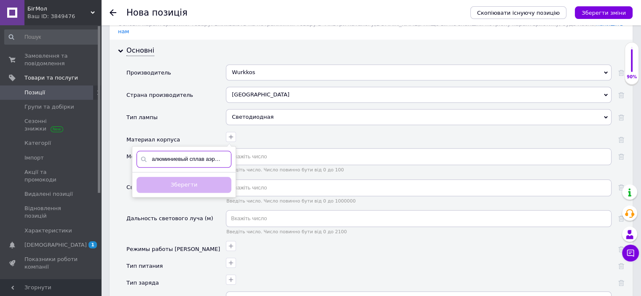
click at [143, 151] on input "алюминиевый сплав аэрокосмического класса 6061" at bounding box center [184, 159] width 95 height 17
click at [165, 151] on input "алюминиевый сплав аэрокосмического класса 6061" at bounding box center [184, 159] width 95 height 17
drag, startPoint x: 178, startPoint y: 147, endPoint x: 263, endPoint y: 146, distance: 85.6
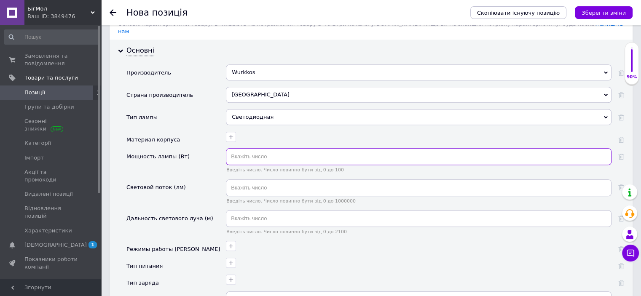
click at [268, 148] on input "text" at bounding box center [419, 156] width 386 height 17
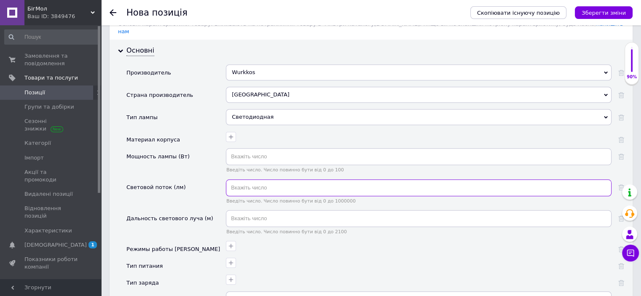
click at [259, 180] on input "text" at bounding box center [419, 188] width 386 height 17
click at [229, 134] on icon "button" at bounding box center [231, 137] width 7 height 7
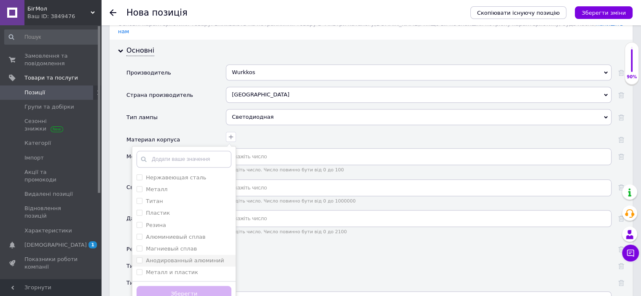
click at [181, 257] on label "Анодированный алюминий" at bounding box center [185, 260] width 78 height 6
click at [191, 257] on label "Анодированный алюминий" at bounding box center [185, 260] width 78 height 6
checkbox алюминий "true"
click at [190, 286] on button "Зберегти" at bounding box center [184, 294] width 95 height 16
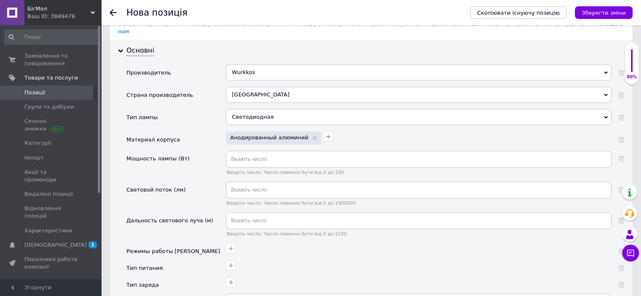
scroll to position [801, 0]
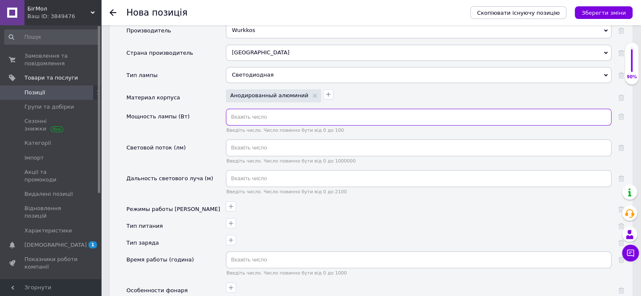
click at [244, 109] on input "text" at bounding box center [419, 117] width 386 height 17
click at [275, 113] on input "text" at bounding box center [419, 117] width 386 height 17
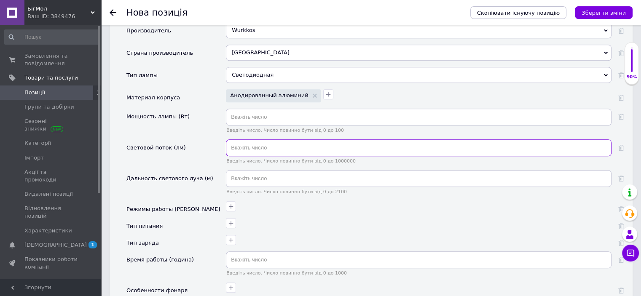
click at [263, 139] on input "text" at bounding box center [419, 147] width 386 height 17
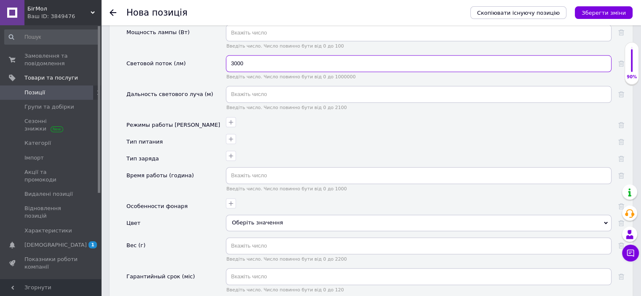
type input "3000"
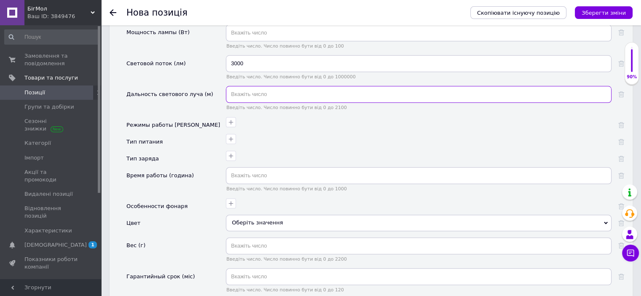
click at [255, 86] on input "text" at bounding box center [419, 94] width 386 height 17
type input "9"
type input "295"
click at [307, 120] on div at bounding box center [419, 125] width 386 height 17
click at [233, 119] on icon "button" at bounding box center [231, 122] width 7 height 7
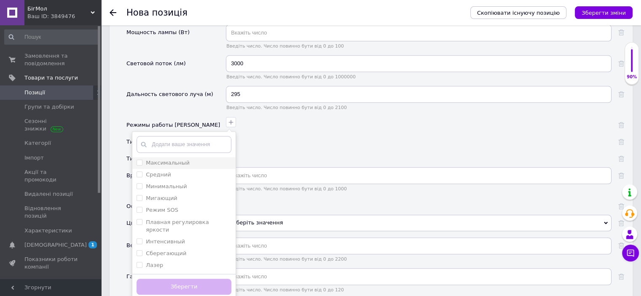
click at [176, 160] on label "Максимальный" at bounding box center [168, 163] width 44 height 6
checkbox input "true"
click at [172, 171] on div "Средний" at bounding box center [184, 175] width 95 height 8
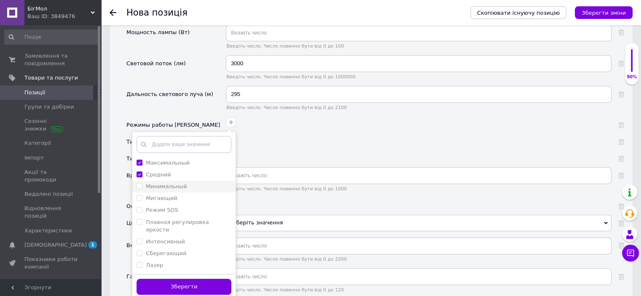
checkbox input "true"
click at [172, 183] on label "Минимальный" at bounding box center [166, 186] width 41 height 6
checkbox input "true"
click at [171, 195] on label "Мигающий" at bounding box center [162, 198] width 32 height 6
checkbox input "true"
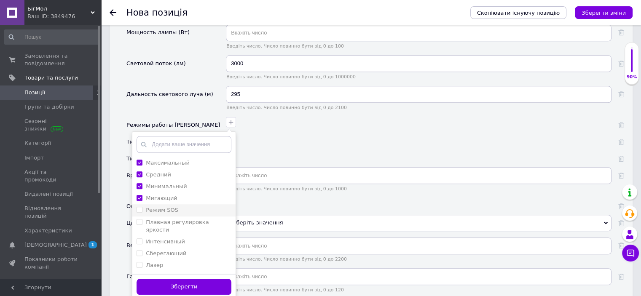
click at [171, 207] on label "Режим SOS" at bounding box center [162, 210] width 32 height 6
checkbox SOS "true"
click at [187, 238] on div "Интенсивный" at bounding box center [184, 242] width 95 height 8
checkbox input "true"
click at [193, 279] on button "Зберегти" at bounding box center [184, 287] width 95 height 16
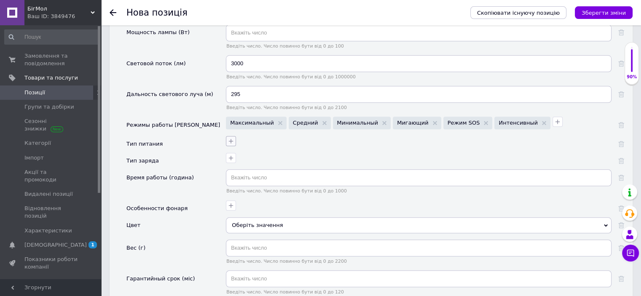
click at [232, 138] on icon "button" at bounding box center [231, 141] width 7 height 7
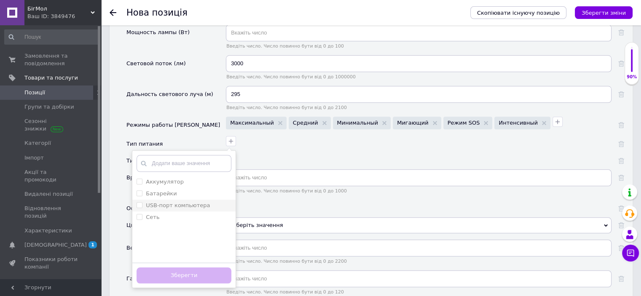
click at [169, 202] on label "USB-порт компьютера" at bounding box center [178, 205] width 64 height 6
checkbox компьютера "true"
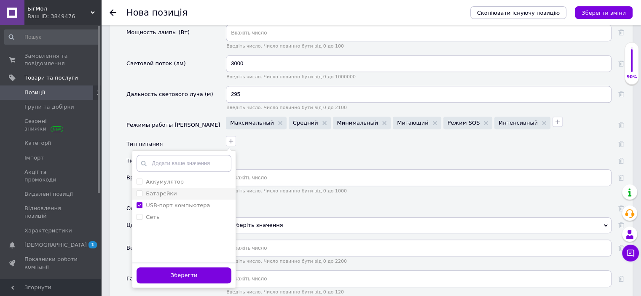
click at [169, 190] on label "Батарейки" at bounding box center [161, 193] width 31 height 6
click at [172, 190] on label "Батарейки" at bounding box center [161, 193] width 31 height 6
checkbox input "false"
click at [173, 179] on label "Аккумулятор" at bounding box center [165, 182] width 38 height 6
checkbox input "true"
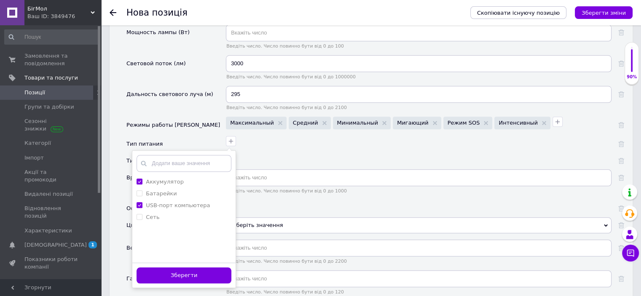
click at [276, 151] on div at bounding box center [418, 157] width 388 height 12
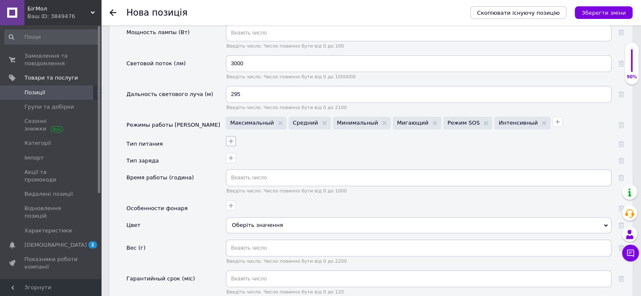
click at [229, 138] on icon "button" at bounding box center [231, 141] width 7 height 7
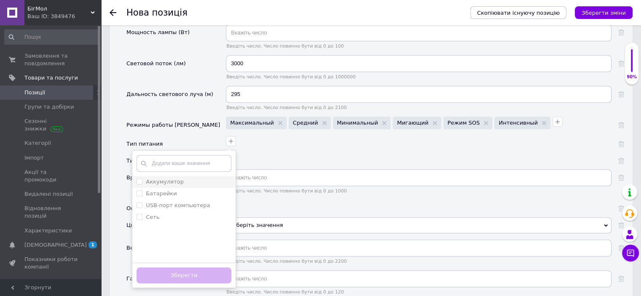
click at [176, 176] on li "Аккумулятор" at bounding box center [183, 182] width 103 height 12
checkbox input "true"
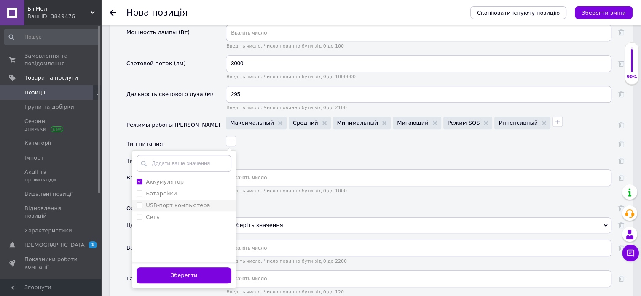
click at [174, 202] on label "USB-порт компьютера" at bounding box center [178, 205] width 64 height 6
checkbox компьютера "true"
click at [171, 268] on button "Зберегти" at bounding box center [184, 276] width 95 height 16
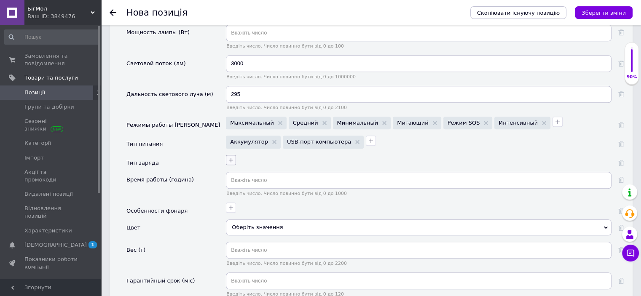
click at [231, 157] on icon "button" at bounding box center [231, 160] width 7 height 7
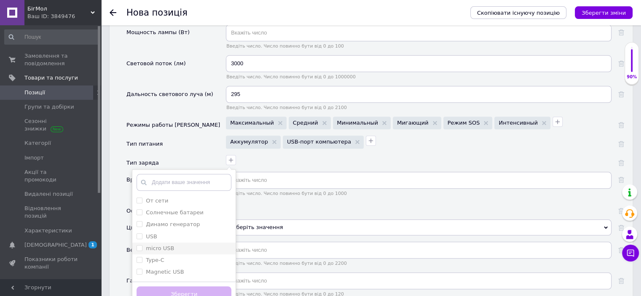
click at [181, 245] on div "micro USB" at bounding box center [184, 249] width 95 height 8
click at [170, 245] on label "micro USB" at bounding box center [160, 248] width 28 height 6
checkbox USB "false"
click at [168, 257] on div "Type-C" at bounding box center [184, 261] width 95 height 8
checkbox input "true"
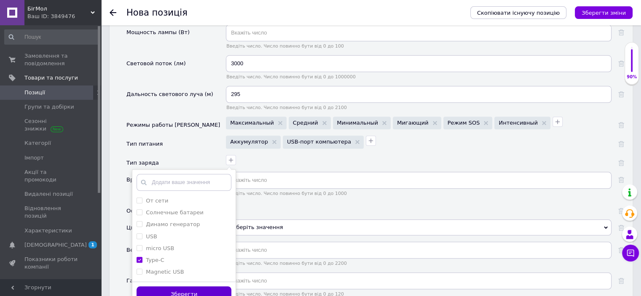
click at [175, 287] on button "Зберегти" at bounding box center [184, 295] width 95 height 16
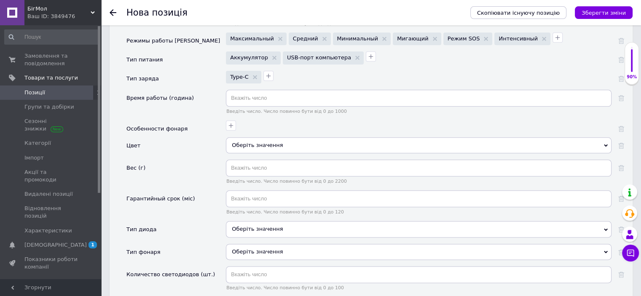
scroll to position [927, 0]
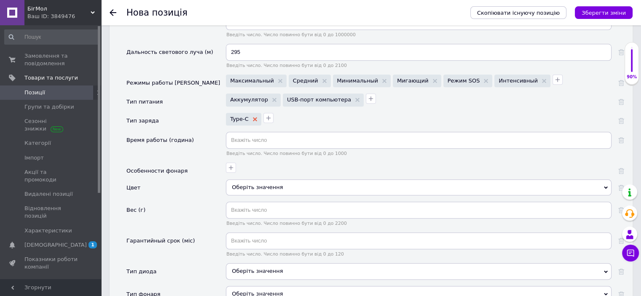
click at [254, 117] on use at bounding box center [255, 119] width 4 height 4
click at [234, 113] on button "button" at bounding box center [231, 118] width 10 height 10
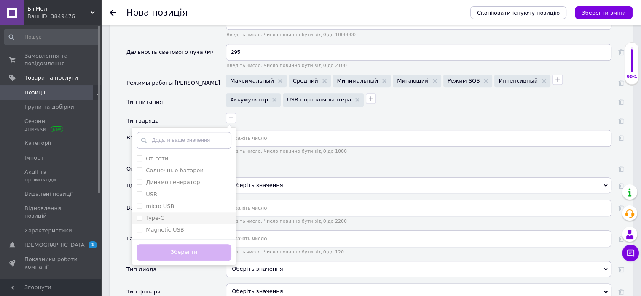
click at [173, 215] on div "Type-C" at bounding box center [184, 219] width 95 height 8
checkbox input "true"
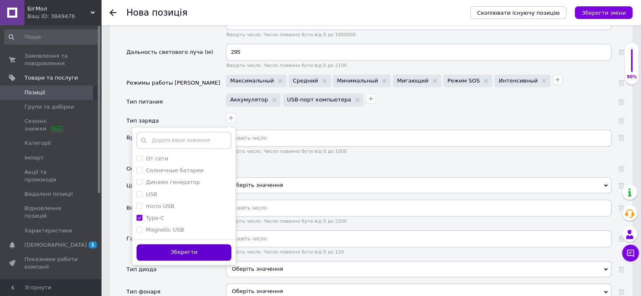
click at [169, 244] on button "Зберегти" at bounding box center [184, 252] width 95 height 16
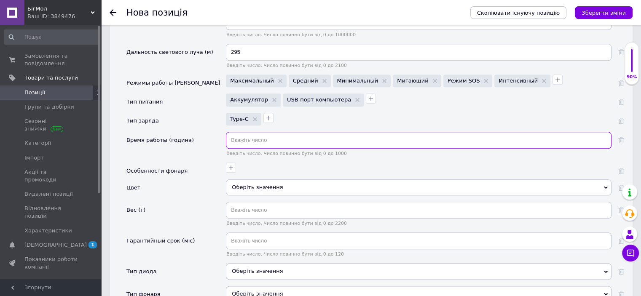
click at [239, 135] on input "text" at bounding box center [419, 140] width 386 height 17
click at [244, 132] on input "text" at bounding box center [419, 140] width 386 height 17
click at [229, 164] on icon "button" at bounding box center [231, 167] width 7 height 7
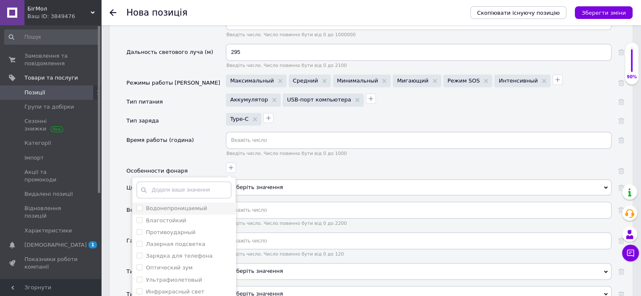
click at [198, 205] on label "Водонепроницаемый" at bounding box center [176, 208] width 61 height 6
click at [199, 205] on label "Водонепроницаемый" at bounding box center [176, 208] width 61 height 6
click at [199, 203] on li "Водонепроницаемый" at bounding box center [183, 209] width 103 height 12
checkbox input "true"
click at [197, 217] on div "Влагостойкий" at bounding box center [184, 221] width 95 height 8
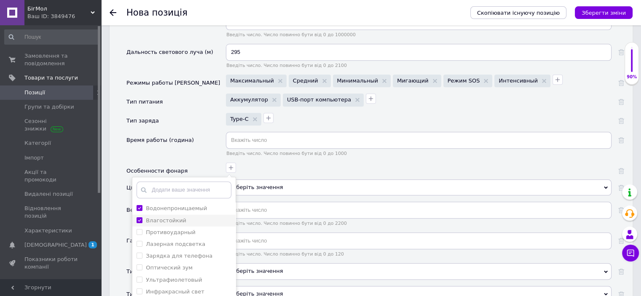
checkbox input "true"
click at [189, 229] on label "Противоударный" at bounding box center [171, 232] width 50 height 6
checkbox input "true"
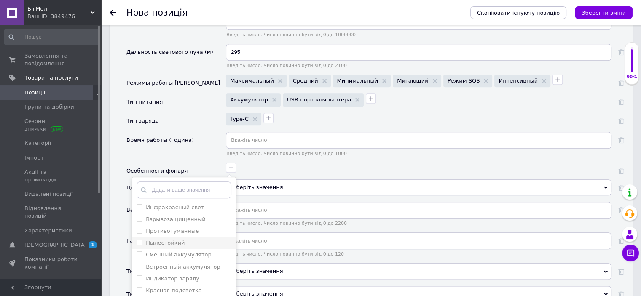
click at [194, 239] on div "Пылестойкий" at bounding box center [184, 243] width 95 height 8
checkbox input "true"
click at [195, 252] on label "Сменный аккумулятор" at bounding box center [179, 255] width 66 height 6
checkbox аккумулятор "true"
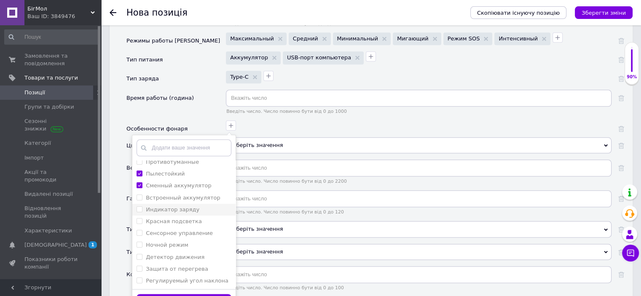
click at [194, 206] on div "Индикатор заряду" at bounding box center [184, 210] width 95 height 8
checkbox заряду "true"
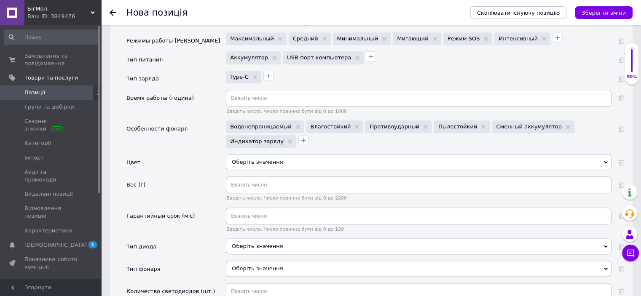
click at [250, 154] on div "Оберіть значення" at bounding box center [419, 162] width 386 height 16
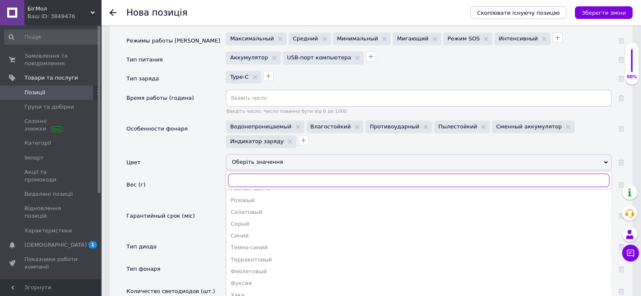
scroll to position [56, 0]
click at [252, 174] on input "text" at bounding box center [418, 180] width 381 height 13
type input "x"
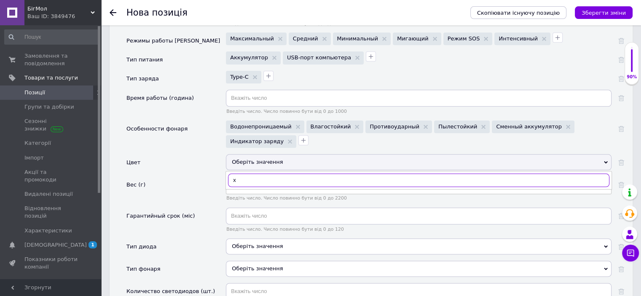
scroll to position [0, 0]
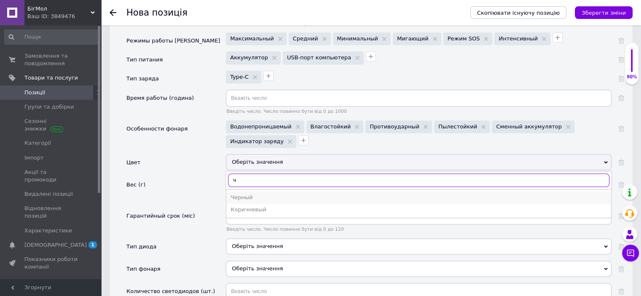
type input "ч"
click at [250, 194] on div "Черный" at bounding box center [419, 198] width 376 height 8
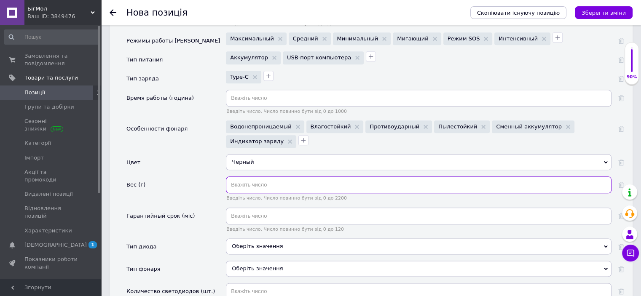
click at [248, 177] on input "text" at bounding box center [419, 185] width 386 height 17
click at [237, 177] on input "text" at bounding box center [419, 185] width 386 height 17
type input "80"
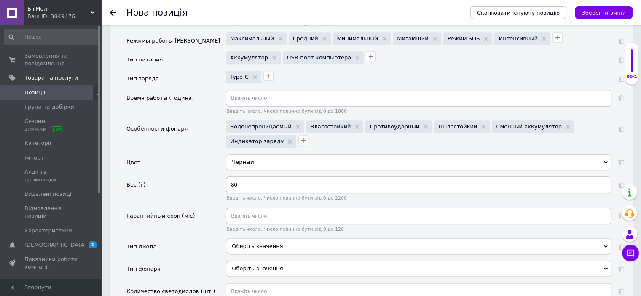
click at [215, 183] on div "Вес (г)" at bounding box center [175, 192] width 99 height 31
click at [243, 208] on input "text" at bounding box center [419, 216] width 386 height 17
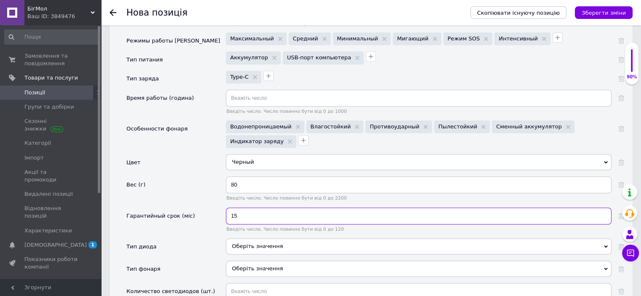
type input "1"
click at [304, 208] on input "text" at bounding box center [419, 216] width 386 height 17
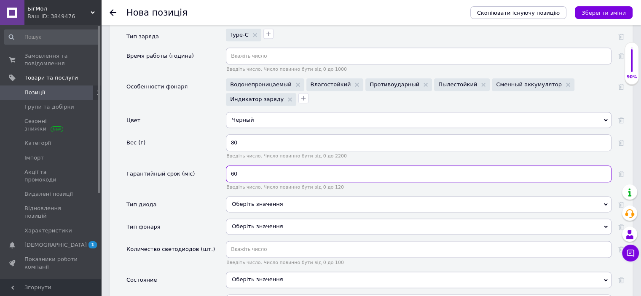
scroll to position [1054, 0]
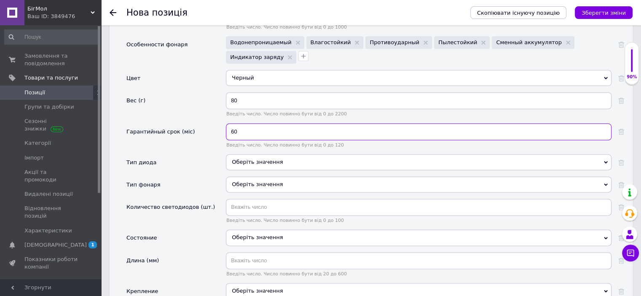
type input "60"
click at [257, 154] on div "Оберіть значення" at bounding box center [419, 162] width 386 height 16
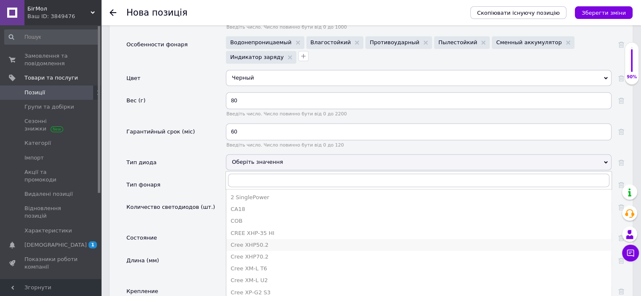
click at [276, 241] on div "Cree XHP50.2" at bounding box center [419, 245] width 376 height 8
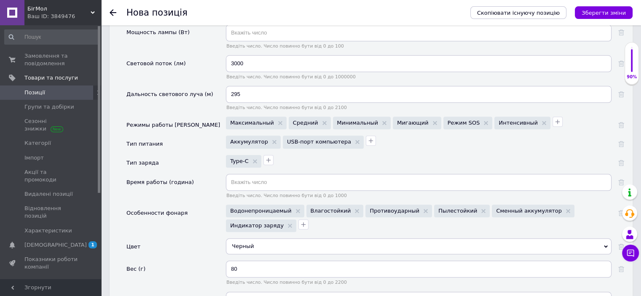
scroll to position [0, 0]
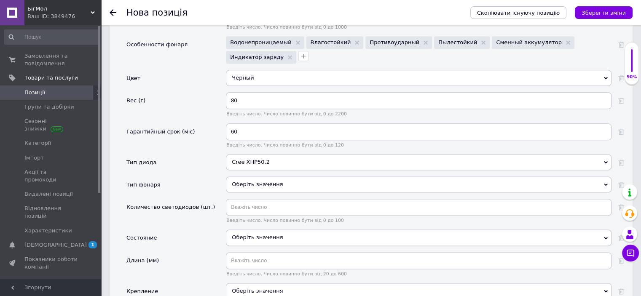
click at [268, 177] on div "Оберіть значення" at bounding box center [419, 185] width 386 height 16
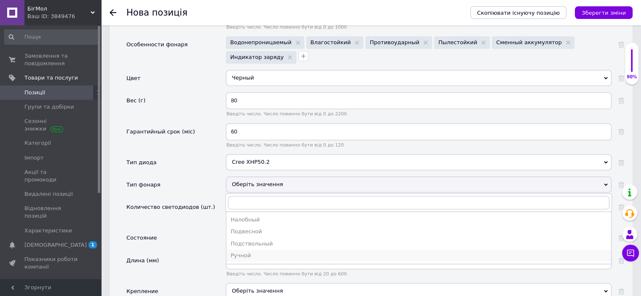
click at [263, 252] on div "Ручной" at bounding box center [419, 256] width 376 height 8
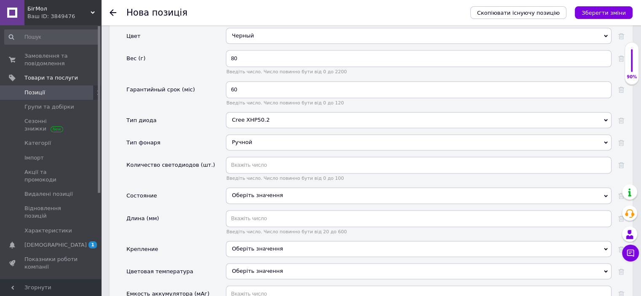
scroll to position [1138, 0]
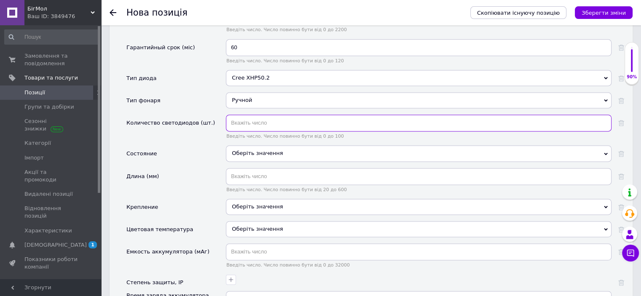
click at [258, 115] on input "text" at bounding box center [419, 123] width 386 height 17
click at [265, 145] on div "Оберіть значення" at bounding box center [419, 153] width 386 height 16
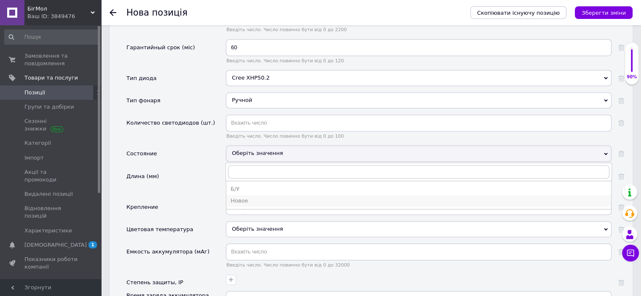
click at [263, 197] on div "Новое" at bounding box center [419, 201] width 376 height 8
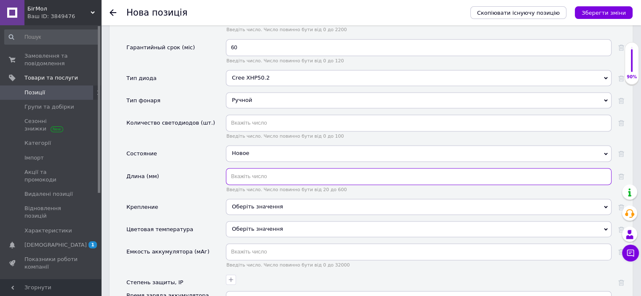
click at [249, 168] on input "text" at bounding box center [419, 176] width 386 height 17
type input "137"
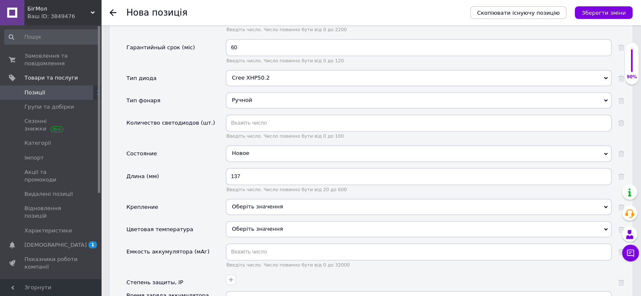
click at [263, 199] on div "Оберіть значення" at bounding box center [419, 207] width 386 height 16
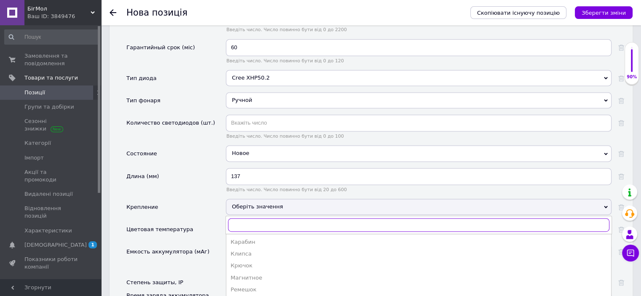
scroll to position [1222, 0]
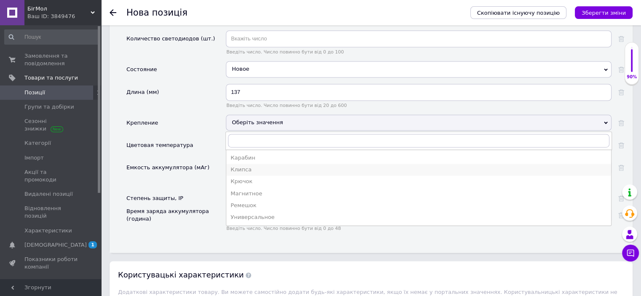
click at [252, 166] on div "Клипса" at bounding box center [419, 170] width 376 height 8
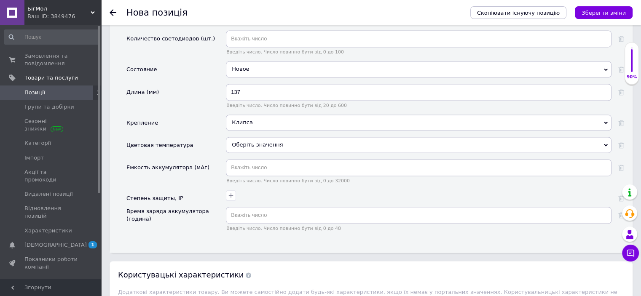
click at [340, 115] on div "Клипса" at bounding box center [419, 123] width 386 height 16
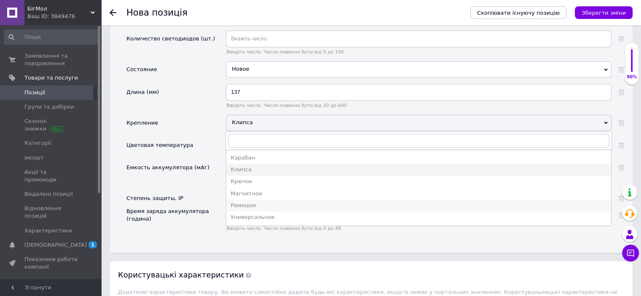
click at [286, 202] on div "Ремешок" at bounding box center [419, 206] width 376 height 8
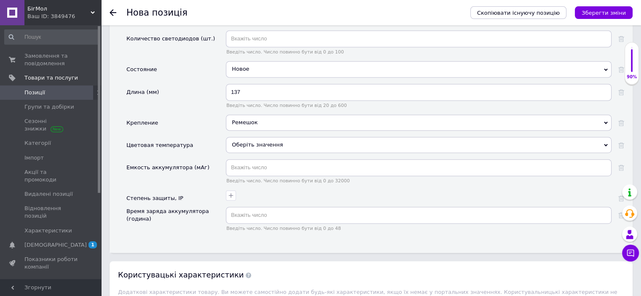
click at [253, 137] on div "Оберіть значення" at bounding box center [419, 145] width 386 height 16
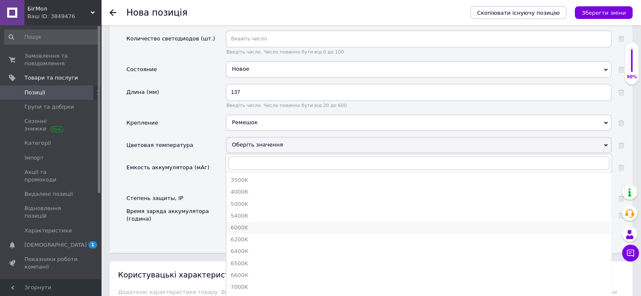
click at [261, 224] on div "6000K" at bounding box center [419, 228] width 376 height 8
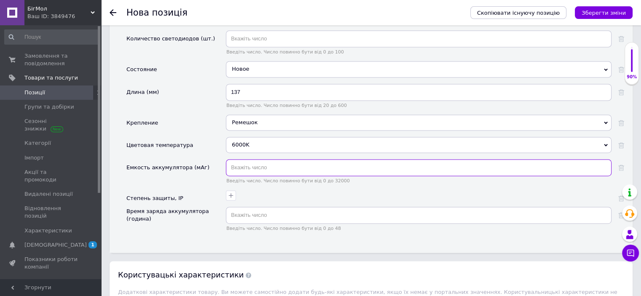
click at [285, 159] on input "text" at bounding box center [419, 167] width 386 height 17
type input "5000"
click at [227, 190] on button "button" at bounding box center [231, 195] width 10 height 10
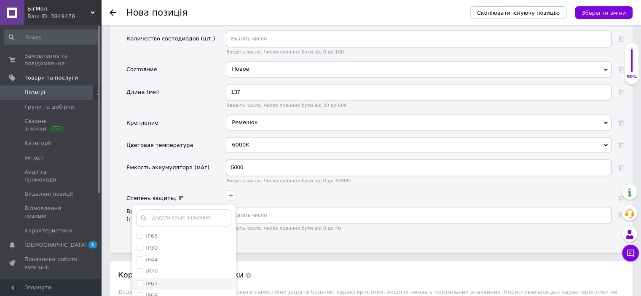
click at [185, 280] on div "IP67" at bounding box center [184, 284] width 95 height 8
checkbox input "true"
click at [303, 221] on div "Введіть число. Число повинно бути від 0 до 48" at bounding box center [419, 222] width 386 height 31
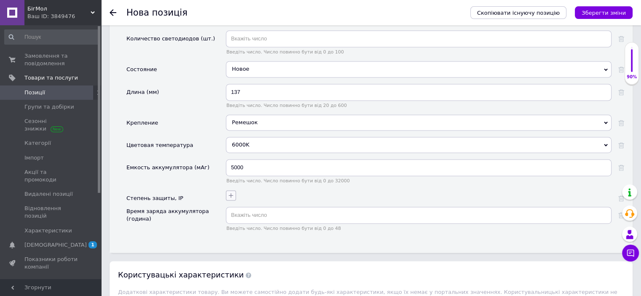
click at [229, 192] on icon "button" at bounding box center [231, 195] width 7 height 7
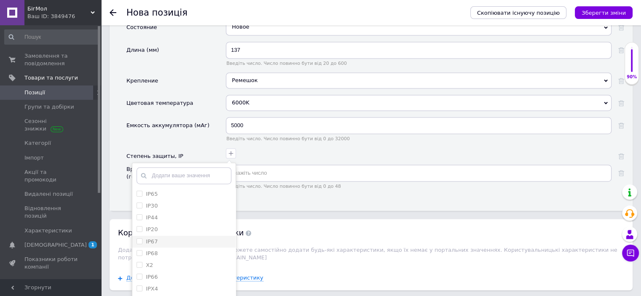
scroll to position [42, 0]
click at [172, 196] on div "IP67" at bounding box center [184, 200] width 95 height 8
checkbox input "true"
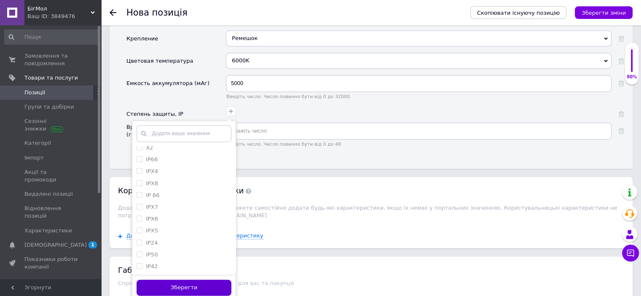
click at [193, 280] on button "Зберегти" at bounding box center [184, 288] width 95 height 16
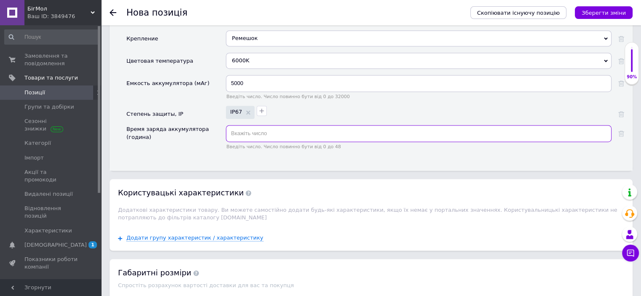
click at [252, 125] on input "text" at bounding box center [419, 133] width 386 height 17
click at [261, 125] on input "text" at bounding box center [419, 133] width 386 height 17
click at [281, 125] on input "text" at bounding box center [419, 133] width 386 height 17
type input "1"
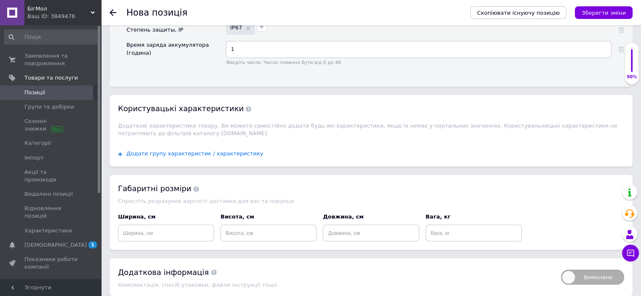
click at [231, 150] on span "Додати групу характеристик / характеристику" at bounding box center [194, 153] width 137 height 7
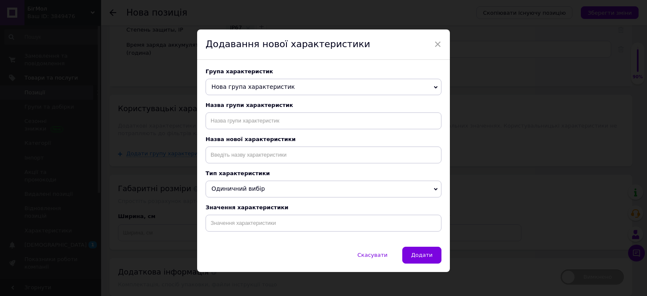
click at [288, 82] on span "Нова група характеристик" at bounding box center [324, 87] width 236 height 17
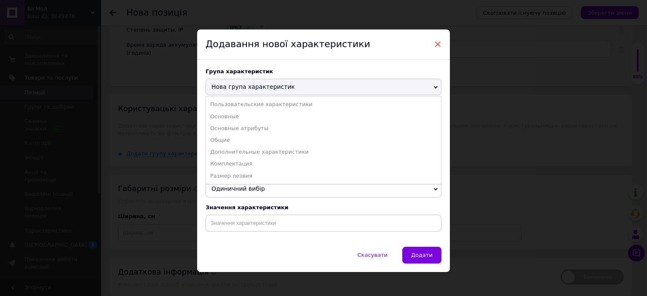
click at [438, 46] on span "×" at bounding box center [438, 44] width 8 height 14
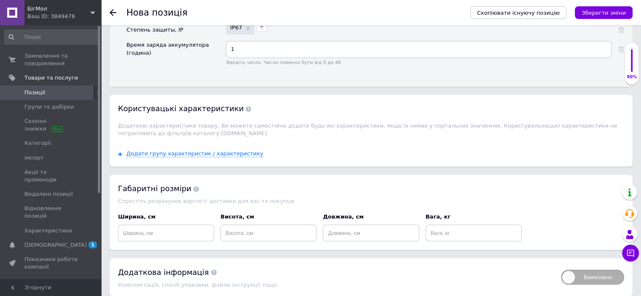
scroll to position [1411, 0]
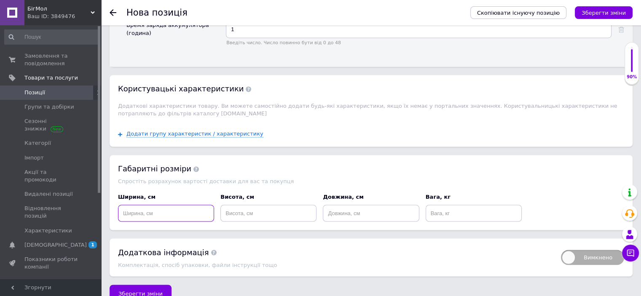
click at [180, 205] on input at bounding box center [166, 213] width 96 height 17
click at [456, 207] on div "Вага, кг" at bounding box center [473, 207] width 102 height 35
click at [458, 205] on input at bounding box center [474, 213] width 96 height 17
type input "0"
type input "1"
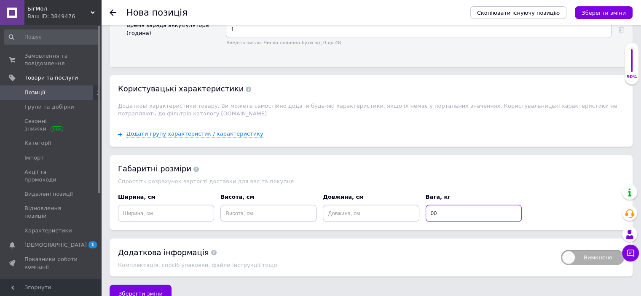
type input "0"
click at [155, 290] on span "Зберегти зміни" at bounding box center [140, 293] width 44 height 6
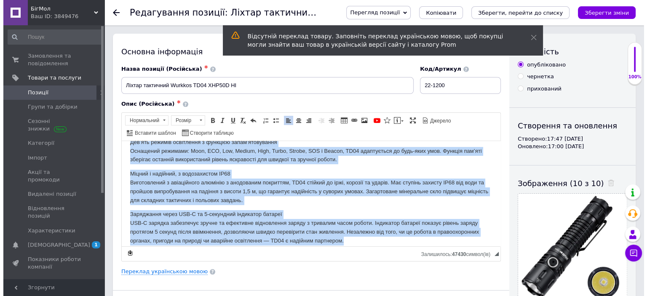
scroll to position [279, 0]
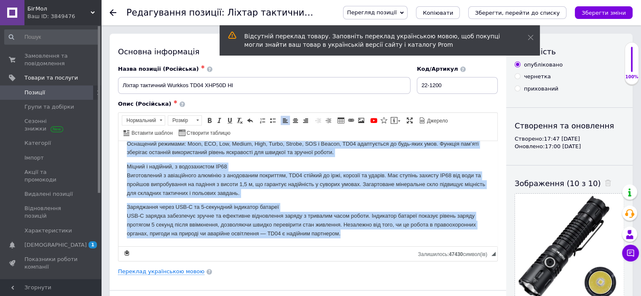
drag, startPoint x: 125, startPoint y: 153, endPoint x: 345, endPoint y: 263, distance: 246.3
click at [345, 247] on html "Світлодіод: XHP50.3 HI 5700–6000K Рефлектор: апельсинова шкірка (orange peel) Р…" at bounding box center [307, 53] width 379 height 385
copy body "Loremipsum: DOL03.1 SI 6913–0346A Consectet: adipiscinge seddoe (tempor inci) U…"
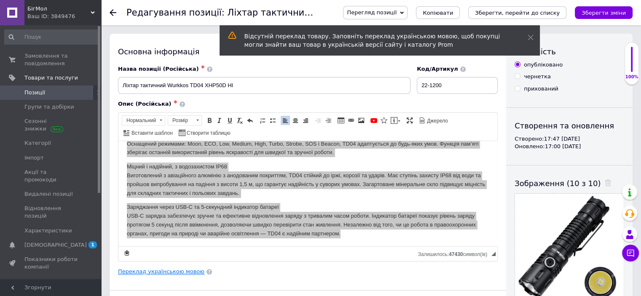
click at [182, 271] on link "Переклад українською мовою" at bounding box center [161, 271] width 86 height 7
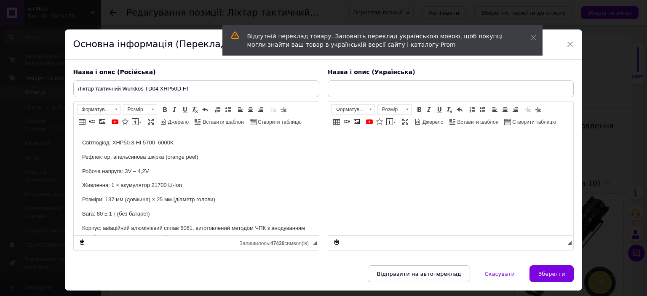
scroll to position [0, 0]
click at [386, 156] on html at bounding box center [450, 143] width 245 height 26
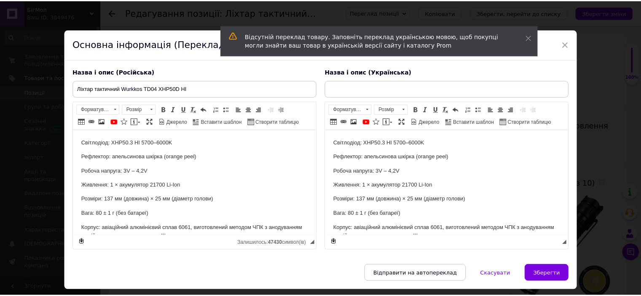
scroll to position [357, 0]
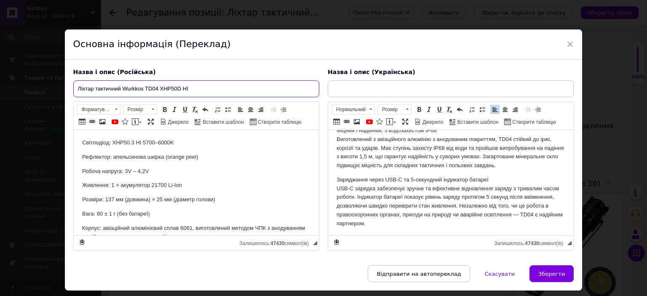
click at [189, 87] on input "Ліхтар тактичний Wurkkos TD04 XHP50D HI" at bounding box center [196, 88] width 246 height 17
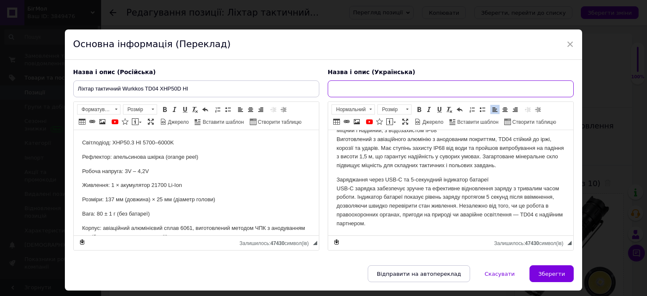
click at [370, 88] on input "text" at bounding box center [451, 88] width 246 height 17
paste input "Ліхтар тактичний Wurkkos TD04 XHP50D HI"
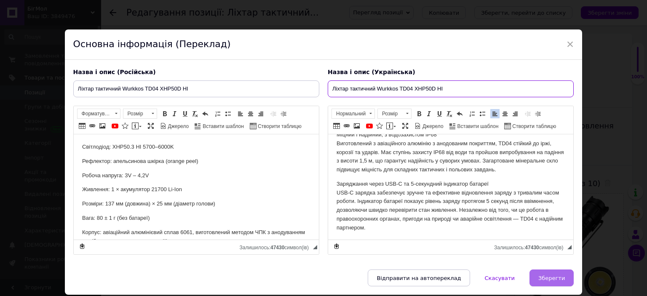
type input "Ліхтар тактичний Wurkkos TD04 XHP50D HI"
click at [553, 275] on span "Зберегти" at bounding box center [552, 278] width 27 height 6
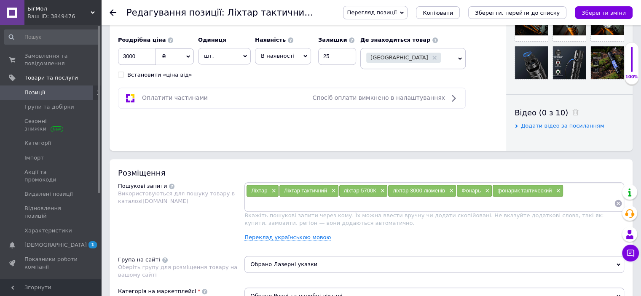
scroll to position [716, 0]
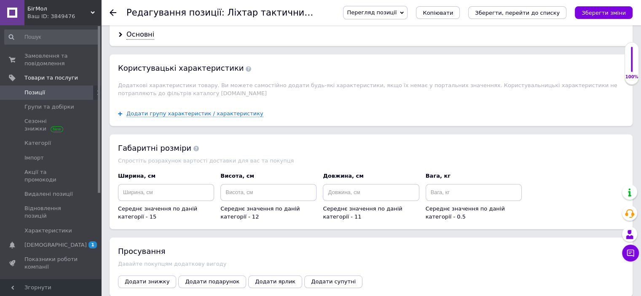
click at [614, 10] on icon "Зберегти зміни" at bounding box center [604, 13] width 44 height 6
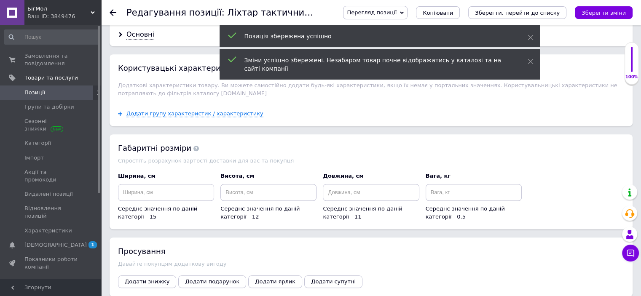
click at [44, 90] on span "Позиції" at bounding box center [51, 93] width 54 height 8
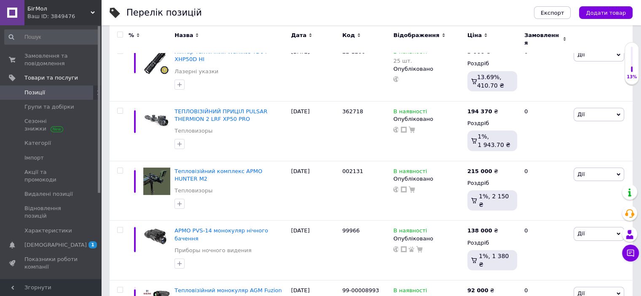
scroll to position [42, 0]
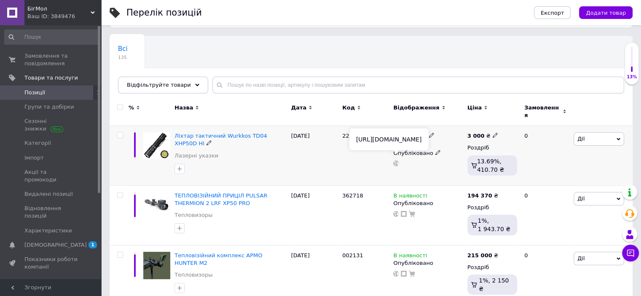
click at [396, 161] on use at bounding box center [396, 164] width 6 height 6
click at [201, 45] on div "Всі 135 Ok Відфільтровано... Зберегти" at bounding box center [164, 52] width 109 height 32
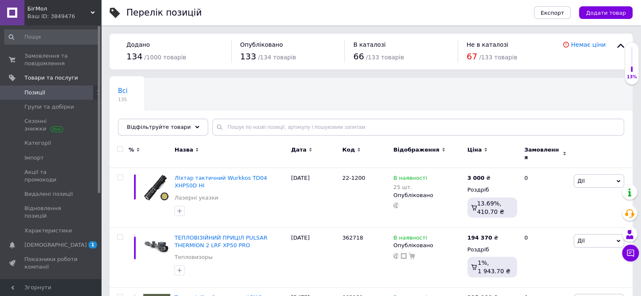
click at [220, 88] on div "Всі 135 Ok Відфільтровано... Зберегти" at bounding box center [371, 111] width 523 height 70
click at [220, 90] on div "Всі 135 Ok Відфільтровано... Зберегти" at bounding box center [371, 111] width 523 height 70
drag, startPoint x: 248, startPoint y: 102, endPoint x: 249, endPoint y: 107, distance: 4.9
click at [248, 102] on div "Всі 135 Ok Відфільтровано... Зберегти" at bounding box center [371, 111] width 523 height 70
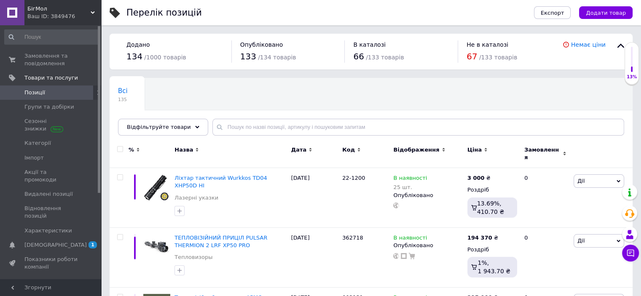
click at [244, 114] on div "Всі 135 Ok Відфільтровано... Зберегти" at bounding box center [371, 111] width 523 height 70
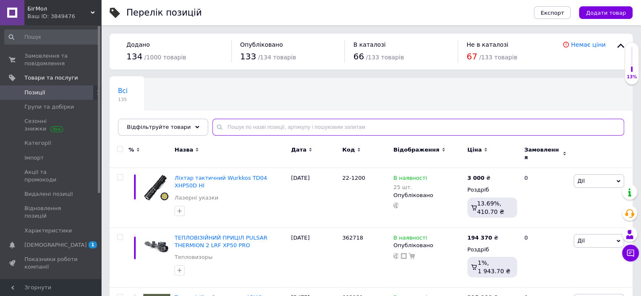
click at [252, 134] on input "text" at bounding box center [418, 127] width 412 height 17
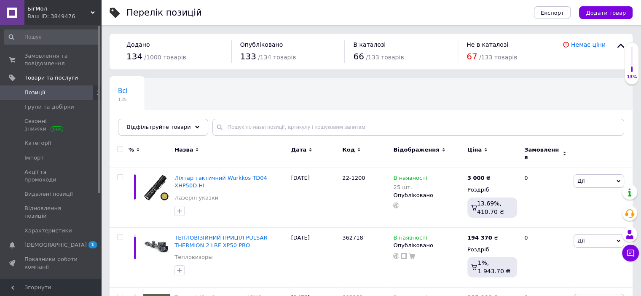
click at [239, 96] on div "Всі 135 Ok Відфільтровано... Зберегти" at bounding box center [371, 111] width 523 height 70
click at [31, 65] on span "Замовлення та повідомлення" at bounding box center [51, 59] width 54 height 15
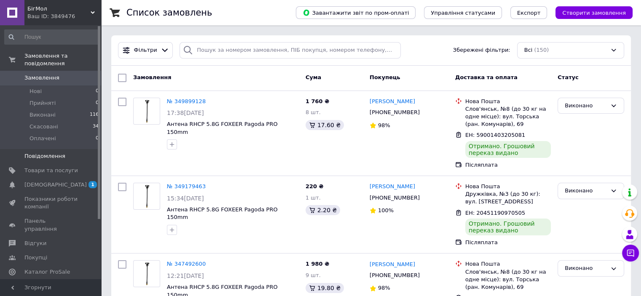
click at [29, 153] on link "Повідомлення 0" at bounding box center [52, 156] width 104 height 14
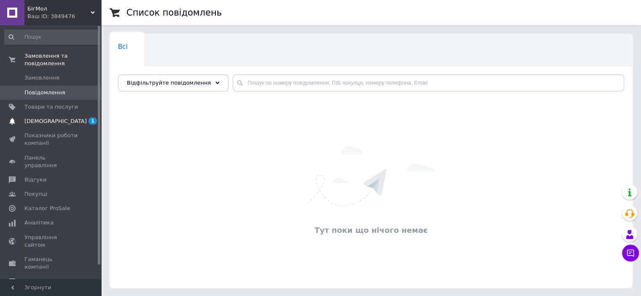
click at [46, 118] on span "[DEMOGRAPHIC_DATA]" at bounding box center [55, 122] width 62 height 8
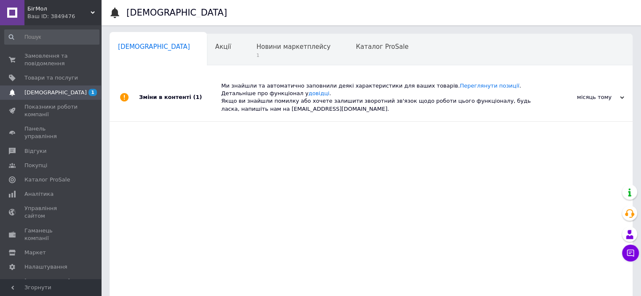
click at [214, 108] on div "Зміни в контенті (1)" at bounding box center [180, 98] width 82 height 48
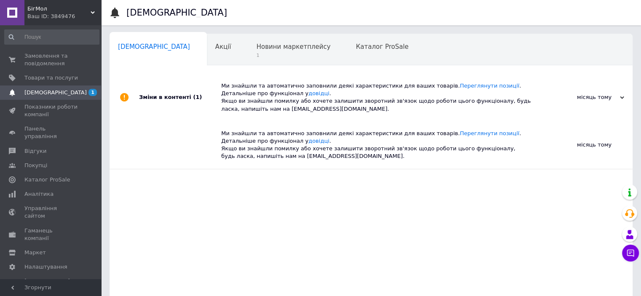
click at [183, 107] on div "Зміни в контенті (1)" at bounding box center [180, 98] width 82 height 48
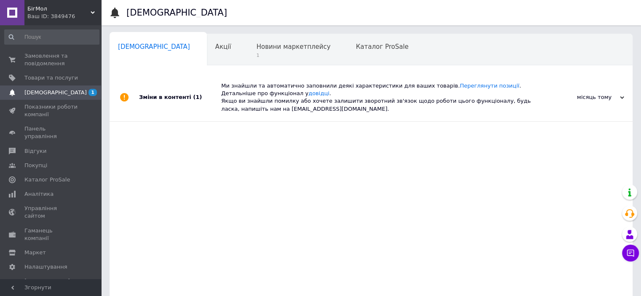
click at [69, 88] on link "[DEMOGRAPHIC_DATA] 1" at bounding box center [52, 93] width 104 height 14
click at [75, 78] on span "Товари та послуги" at bounding box center [51, 78] width 54 height 8
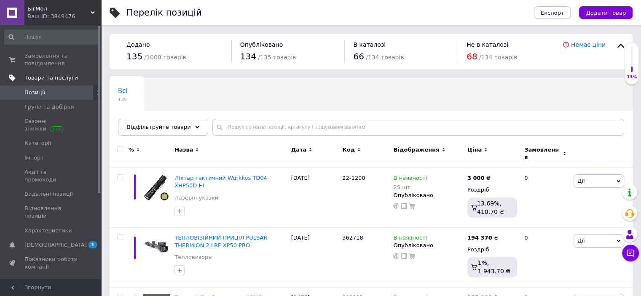
click at [66, 74] on span "Товари та послуги" at bounding box center [51, 78] width 54 height 8
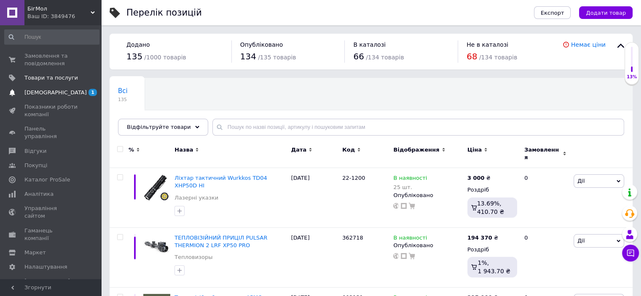
click at [59, 91] on span "[DEMOGRAPHIC_DATA]" at bounding box center [51, 93] width 54 height 8
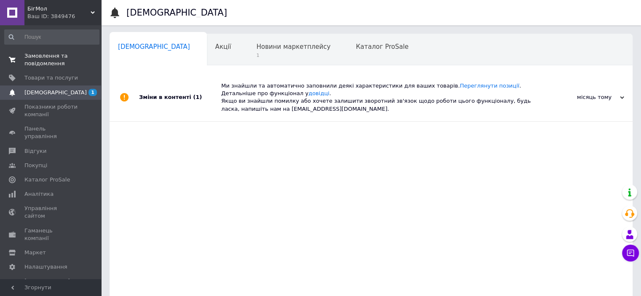
click at [47, 53] on span "Замовлення та повідомлення" at bounding box center [51, 59] width 54 height 15
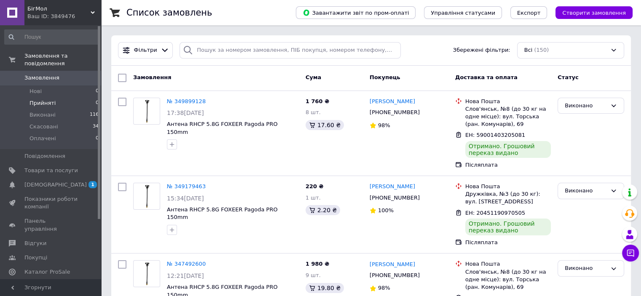
click at [57, 97] on li "Прийняті 0" at bounding box center [52, 103] width 104 height 12
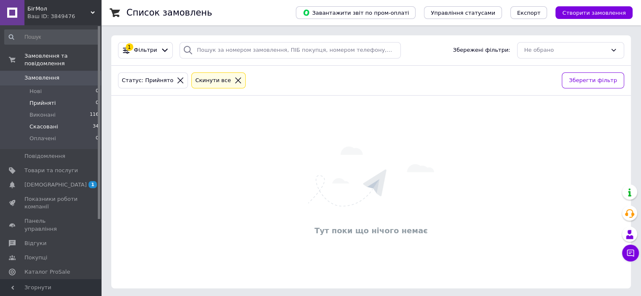
click at [53, 123] on span "Скасовані" at bounding box center [43, 127] width 29 height 8
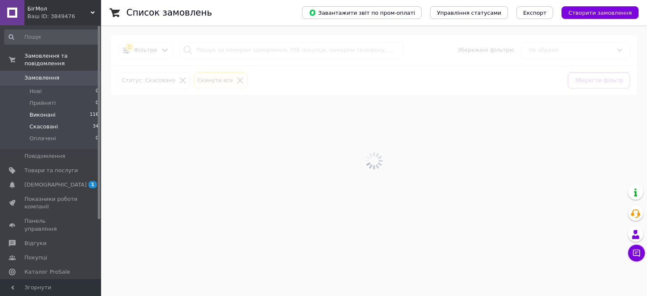
click at [66, 109] on li "Виконані 116" at bounding box center [52, 115] width 104 height 12
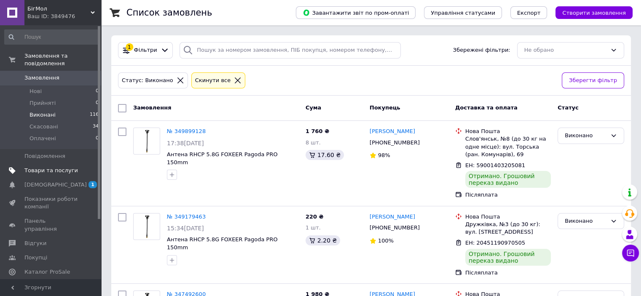
click at [64, 164] on link "Товари та послуги" at bounding box center [52, 171] width 104 height 14
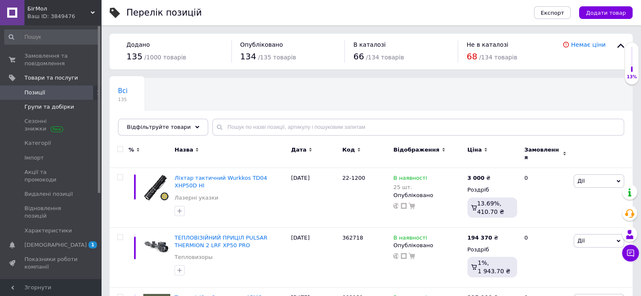
click at [43, 106] on span "Групи та добірки" at bounding box center [49, 107] width 50 height 8
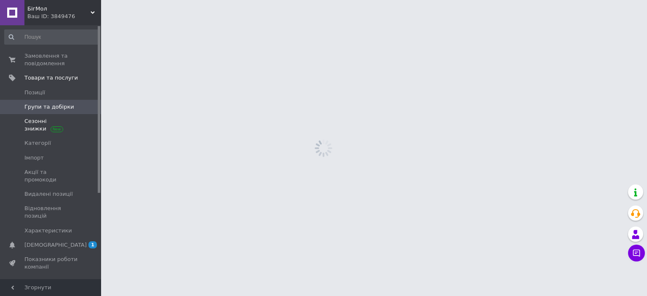
click at [29, 124] on span "Сезонні знижки" at bounding box center [51, 125] width 54 height 15
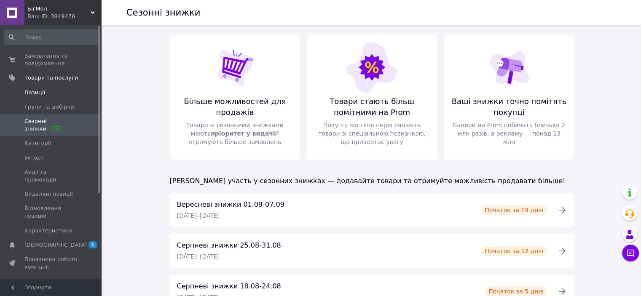
click at [46, 91] on span "Позиції" at bounding box center [51, 93] width 54 height 8
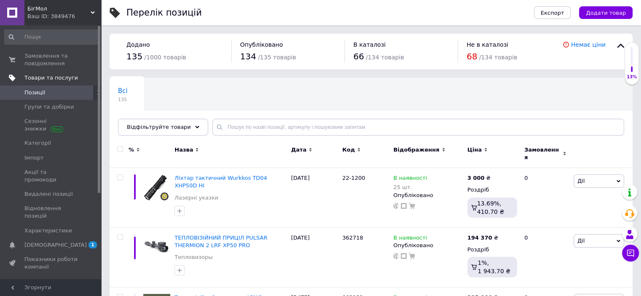
click at [61, 79] on span "Товари та послуги" at bounding box center [51, 78] width 54 height 8
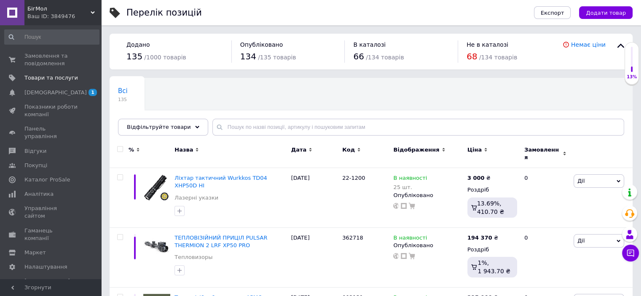
click at [158, 86] on div "Всі 135 Ok Відфільтровано... Зберегти" at bounding box center [164, 94] width 109 height 32
click at [44, 62] on span "Замовлення та повідомлення" at bounding box center [51, 59] width 54 height 15
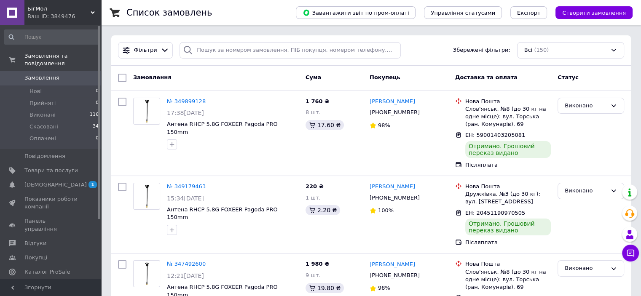
click at [42, 74] on span "Замовлення" at bounding box center [41, 78] width 35 height 8
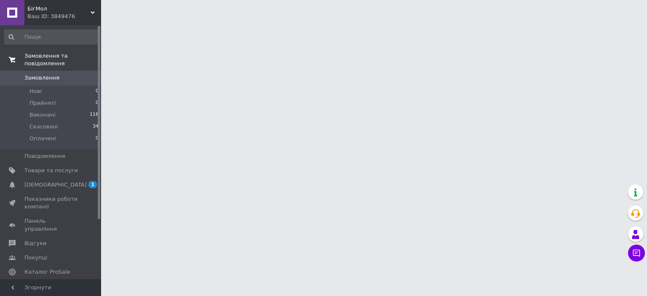
click at [52, 52] on link "Замовлення та повідомлення" at bounding box center [52, 60] width 104 height 22
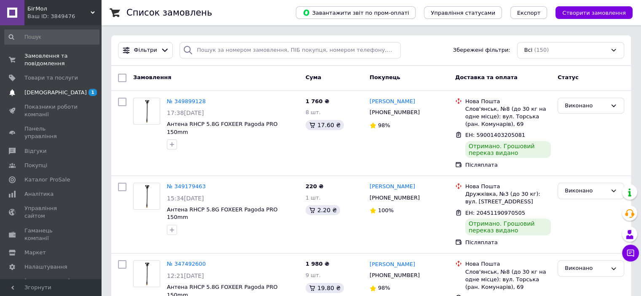
click at [41, 92] on span "[DEMOGRAPHIC_DATA]" at bounding box center [55, 93] width 62 height 8
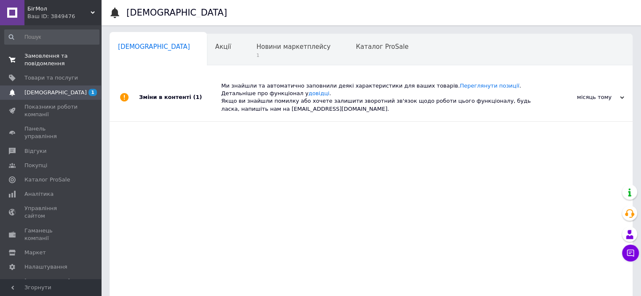
click at [40, 60] on span "Замовлення та повідомлення" at bounding box center [51, 59] width 54 height 15
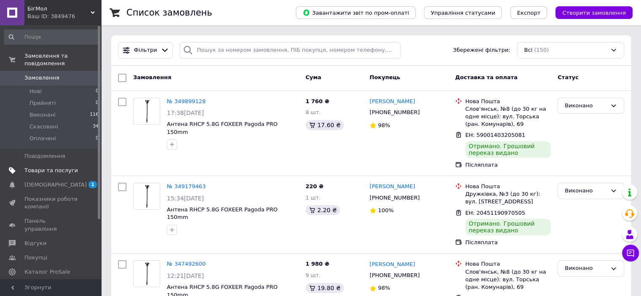
click at [43, 167] on span "Товари та послуги" at bounding box center [51, 171] width 54 height 8
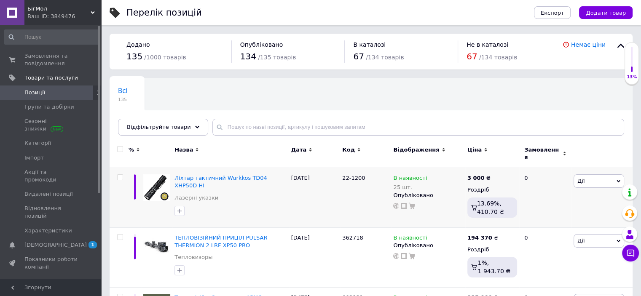
scroll to position [84, 0]
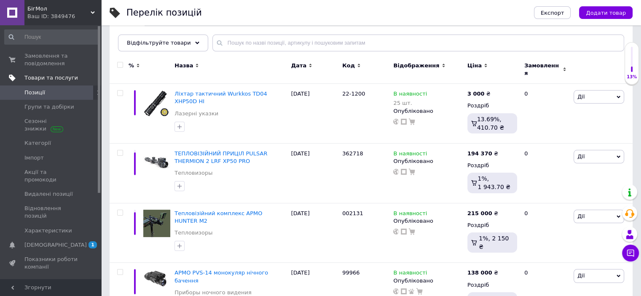
click at [70, 80] on span "Товари та послуги" at bounding box center [62, 78] width 77 height 8
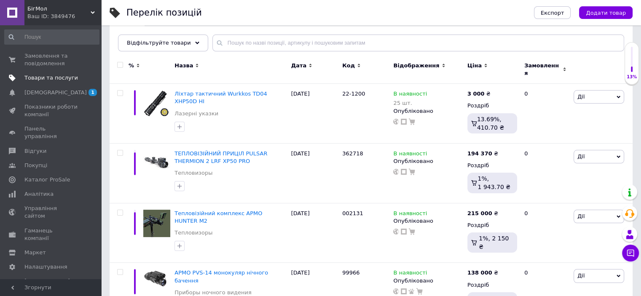
click at [72, 76] on span "Товари та послуги" at bounding box center [51, 78] width 54 height 8
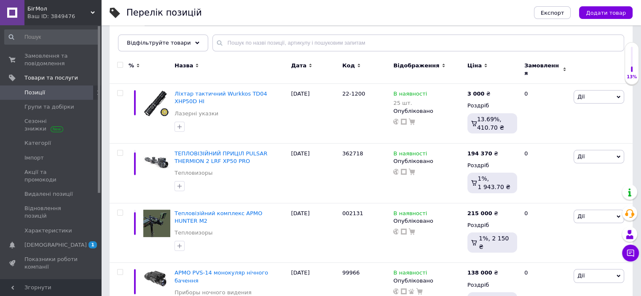
click at [61, 94] on span "Позиції" at bounding box center [51, 93] width 54 height 8
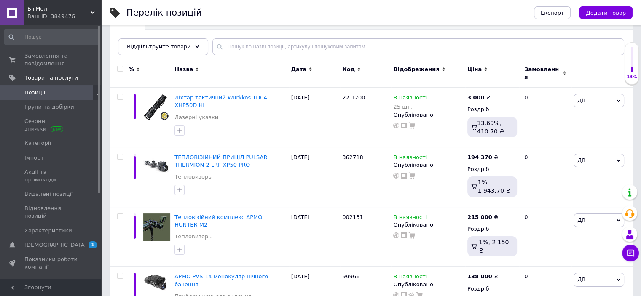
scroll to position [79, 0]
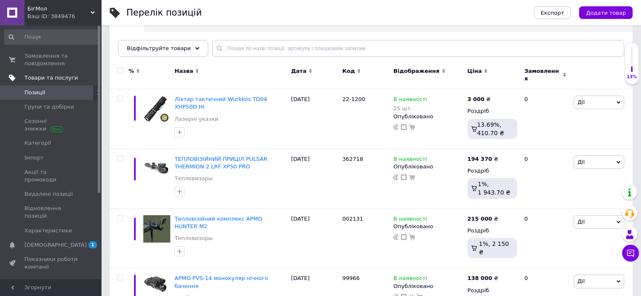
click at [69, 79] on span "Товари та послуги" at bounding box center [51, 78] width 54 height 8
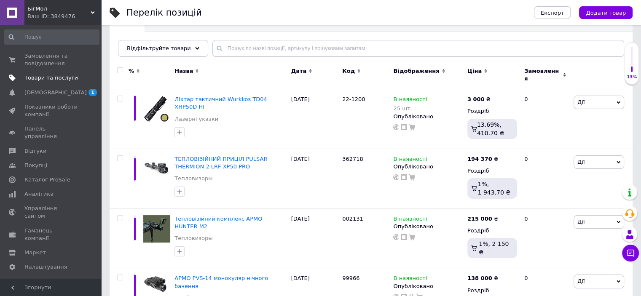
click at [70, 81] on span "Товари та послуги" at bounding box center [51, 78] width 54 height 8
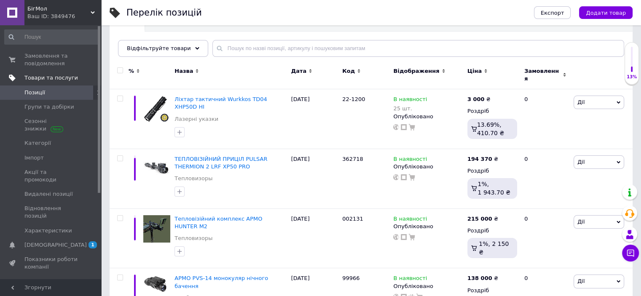
click at [50, 83] on link "Товари та послуги" at bounding box center [52, 78] width 104 height 14
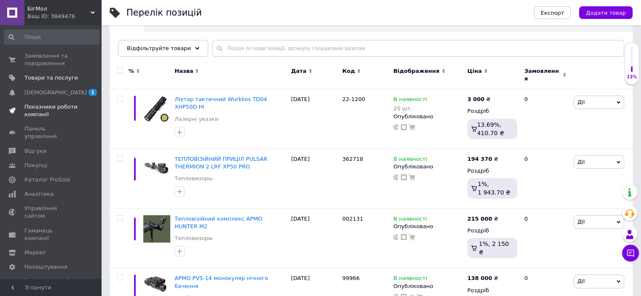
click at [52, 107] on span "Показники роботи компанії" at bounding box center [51, 110] width 54 height 15
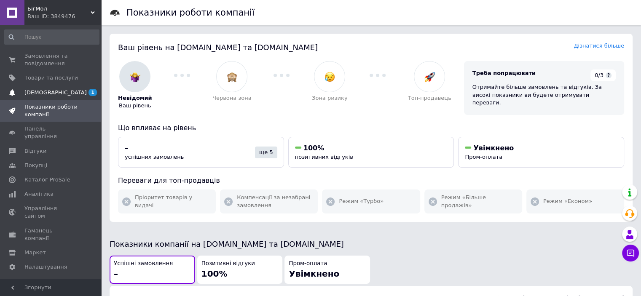
click at [62, 92] on span "[DEMOGRAPHIC_DATA]" at bounding box center [51, 93] width 54 height 8
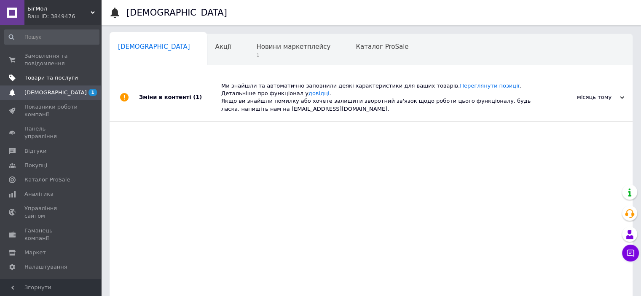
click at [66, 75] on span "Товари та послуги" at bounding box center [51, 78] width 54 height 8
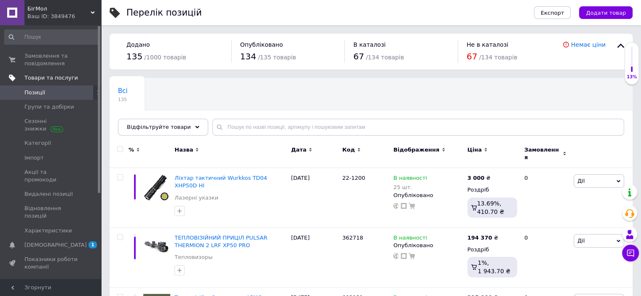
click at [67, 74] on span "Товари та послуги" at bounding box center [51, 78] width 54 height 8
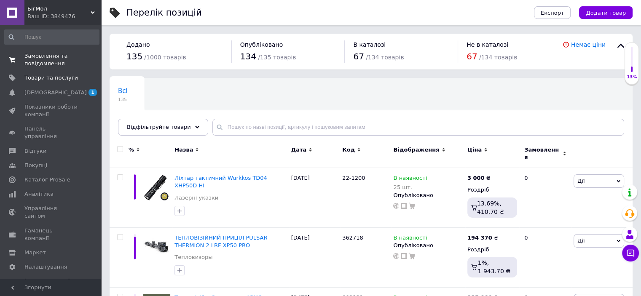
click at [56, 68] on link "Замовлення та повідомлення 0 0" at bounding box center [52, 60] width 104 height 22
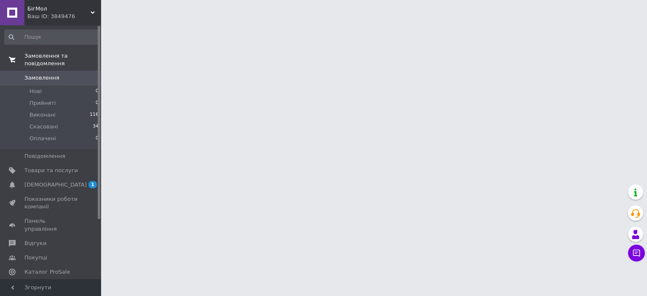
click at [58, 56] on span "Замовлення та повідомлення" at bounding box center [62, 59] width 77 height 15
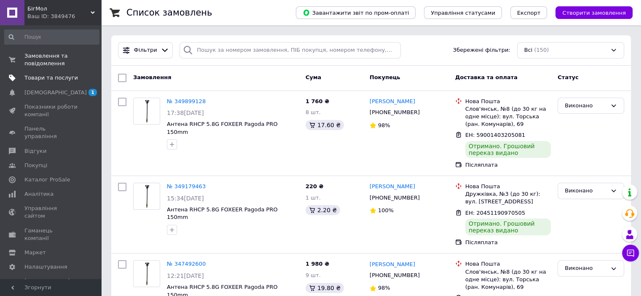
click at [64, 73] on link "Товари та послуги" at bounding box center [52, 78] width 104 height 14
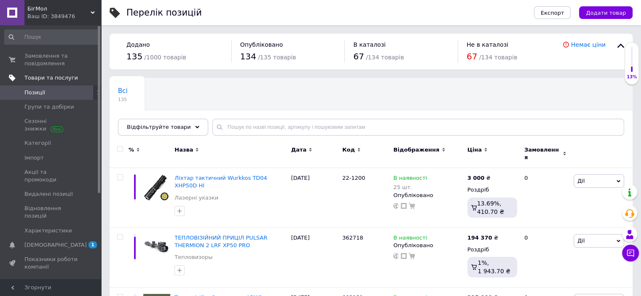
click at [44, 77] on span "Товари та послуги" at bounding box center [51, 78] width 54 height 8
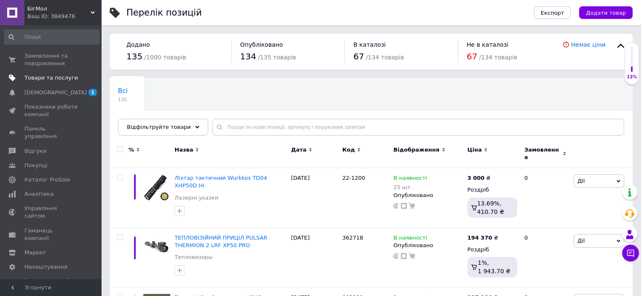
click at [49, 77] on span "Товари та послуги" at bounding box center [51, 78] width 54 height 8
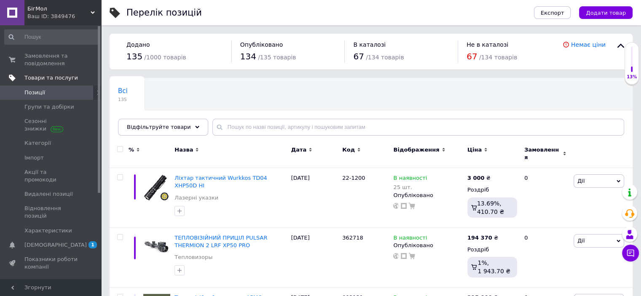
click at [56, 79] on span "Товари та послуги" at bounding box center [51, 78] width 54 height 8
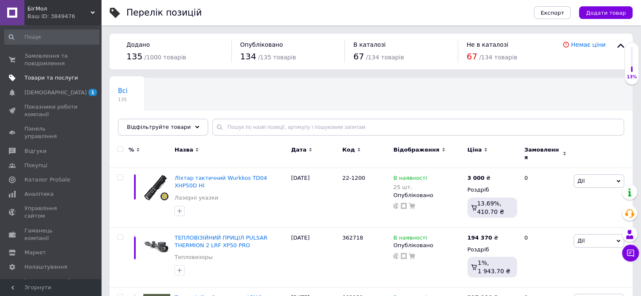
click at [61, 79] on span "Товари та послуги" at bounding box center [51, 78] width 54 height 8
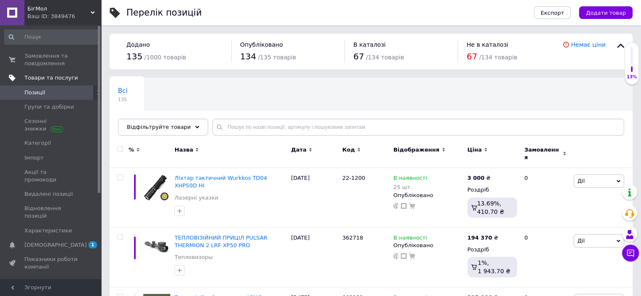
click at [56, 78] on span "Товари та послуги" at bounding box center [51, 78] width 54 height 8
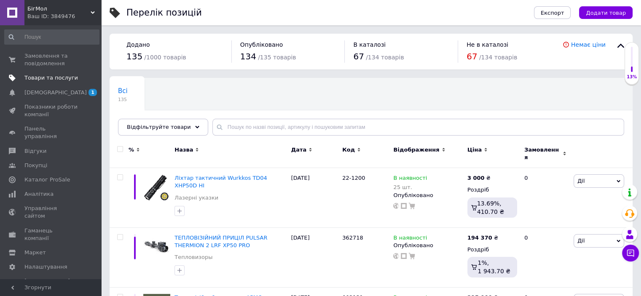
click at [67, 81] on span "Товари та послуги" at bounding box center [51, 78] width 54 height 8
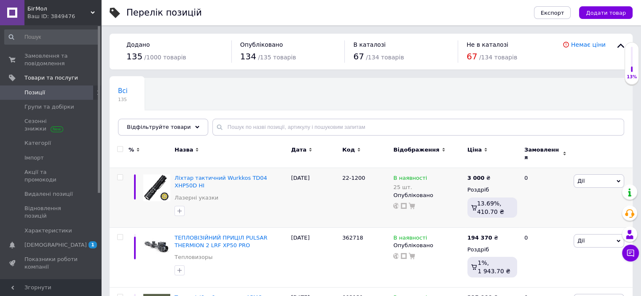
scroll to position [42, 0]
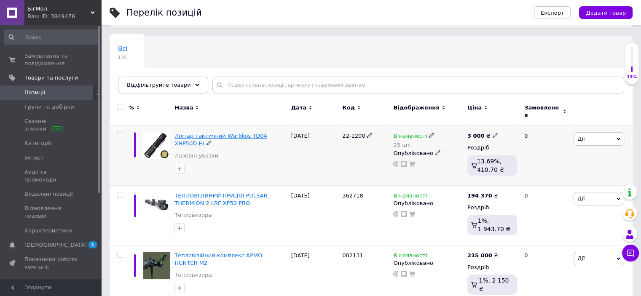
click at [240, 133] on span "Ліхтар тактичний Wurkkos TD04 XHP50D HI" at bounding box center [220, 140] width 93 height 14
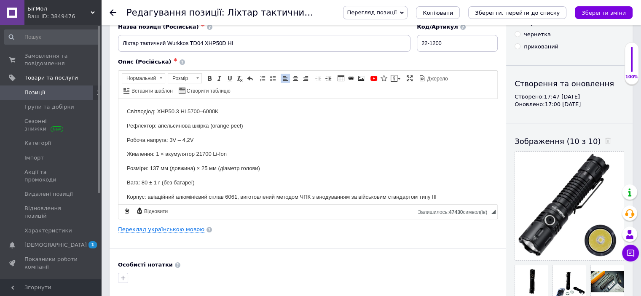
click at [207, 110] on p "Світлодіод: XHP50.3 HI 5700–6000K" at bounding box center [308, 111] width 362 height 9
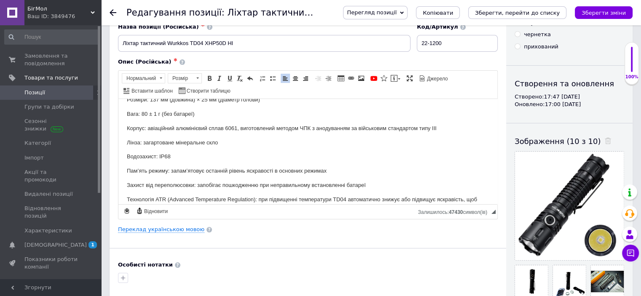
scroll to position [153, 0]
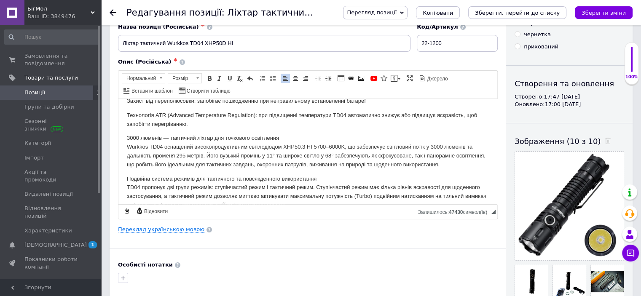
click at [335, 147] on p "3000 люменів — тактичний ліхтар для точкового освітлення Wurkkos TD04 оснащений…" at bounding box center [308, 151] width 362 height 35
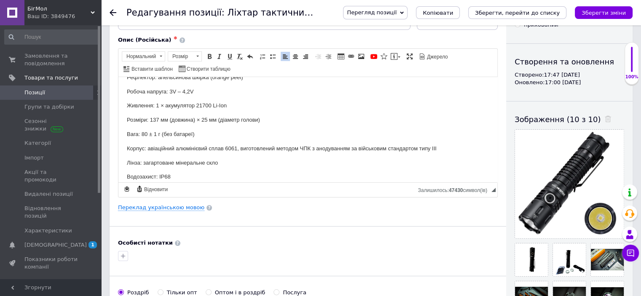
scroll to position [0, 0]
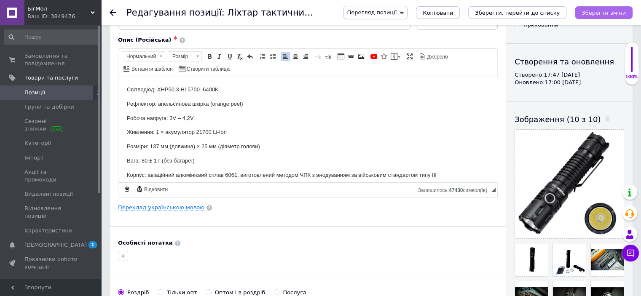
click at [598, 14] on icon "Зберегти зміни" at bounding box center [604, 13] width 44 height 6
click at [603, 13] on icon "Зберегти зміни" at bounding box center [604, 13] width 44 height 6
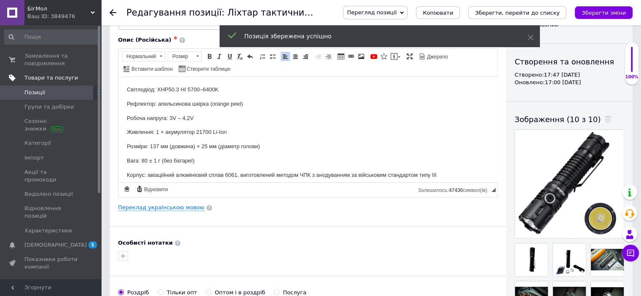
click at [49, 77] on span "Товари та послуги" at bounding box center [51, 78] width 54 height 8
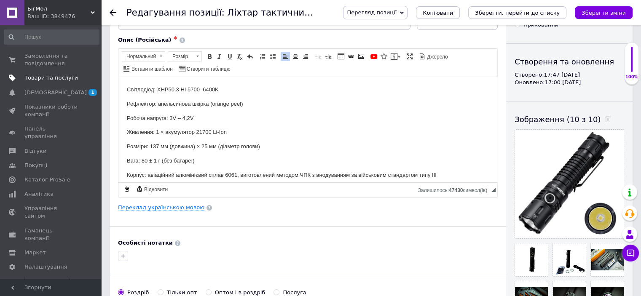
click at [47, 79] on span "Товари та послуги" at bounding box center [51, 78] width 54 height 8
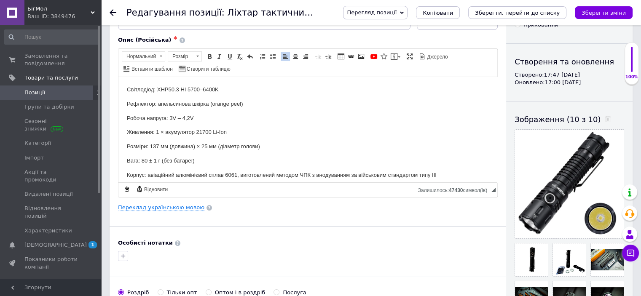
click at [37, 95] on span "Позиції" at bounding box center [34, 93] width 21 height 8
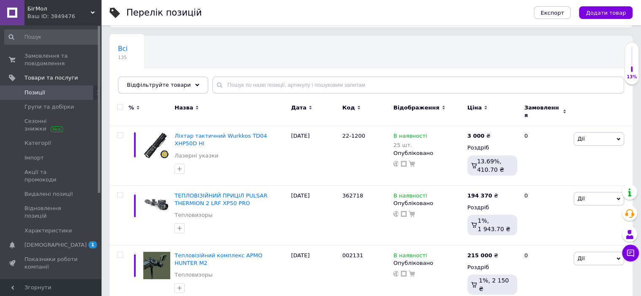
scroll to position [84, 0]
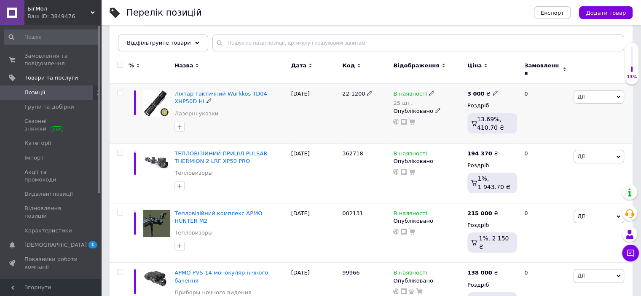
click at [493, 91] on icon at bounding box center [495, 93] width 5 height 5
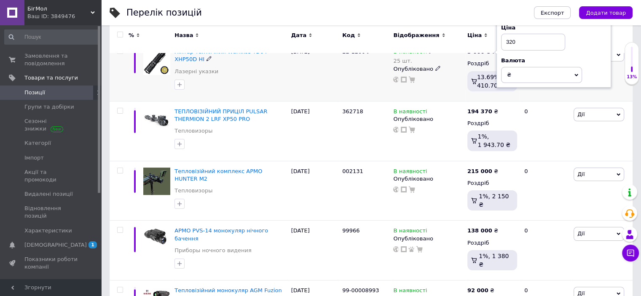
type input "3200"
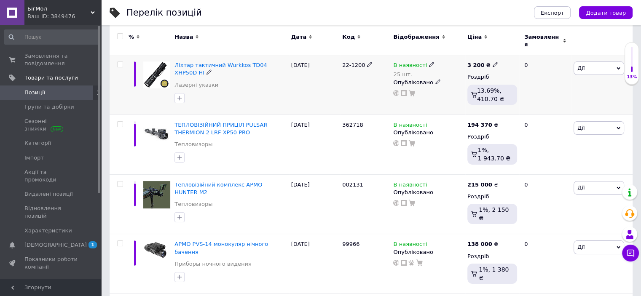
scroll to position [113, 0]
click at [493, 62] on icon at bounding box center [495, 64] width 5 height 5
type input "3"
type input "2"
type input "3000"
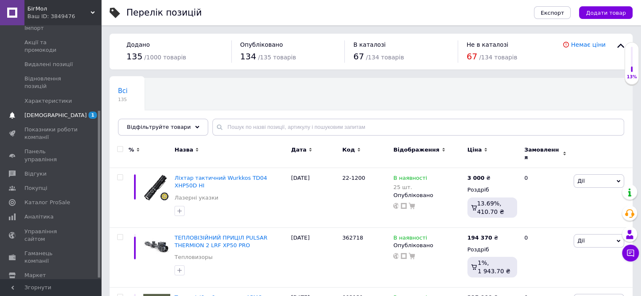
scroll to position [131, 0]
click at [35, 249] on span "Гаманець компанії" at bounding box center [51, 256] width 54 height 15
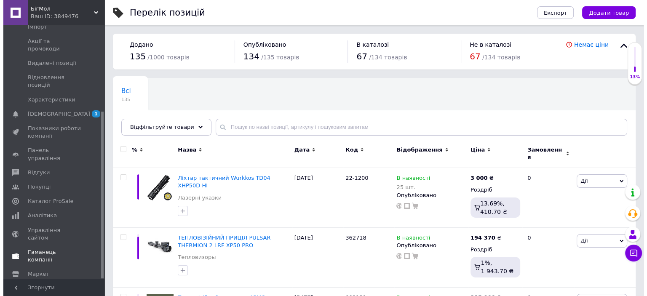
scroll to position [16, 0]
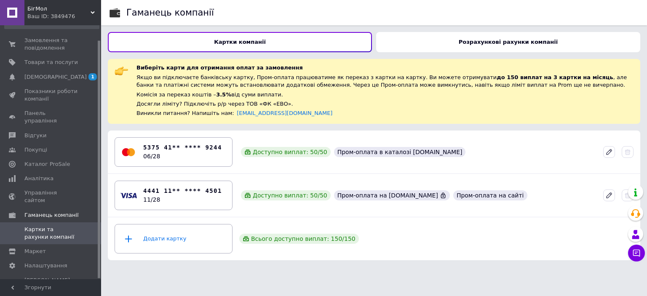
click at [519, 47] on div "Розрахункові рахунки компанії" at bounding box center [508, 42] width 264 height 20
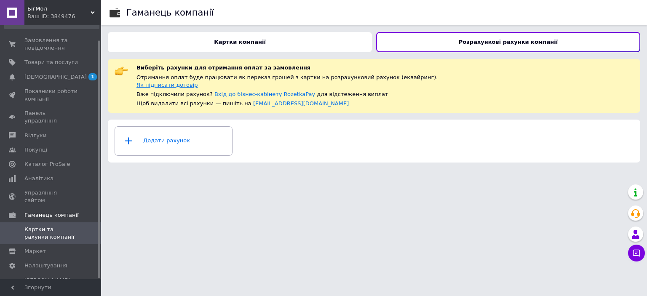
click at [184, 86] on link "Як підписати договір" at bounding box center [168, 85] width 62 height 6
click at [298, 158] on div "Додати рахунок" at bounding box center [374, 141] width 533 height 43
click at [219, 144] on div "Додати рахунок" at bounding box center [173, 141] width 107 height 25
click at [287, 43] on div "Картки компанії" at bounding box center [240, 42] width 264 height 20
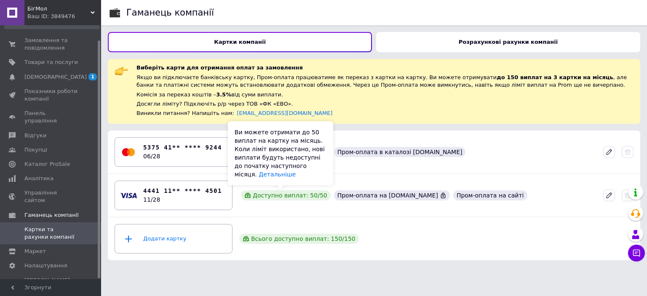
click at [298, 196] on div "Доступно виплат: 50 / 50" at bounding box center [286, 195] width 90 height 10
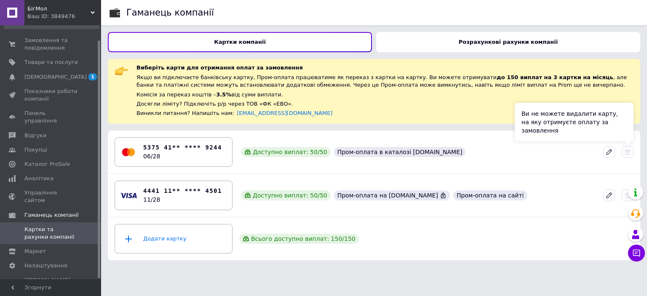
click at [627, 150] on icon at bounding box center [628, 152] width 8 height 8
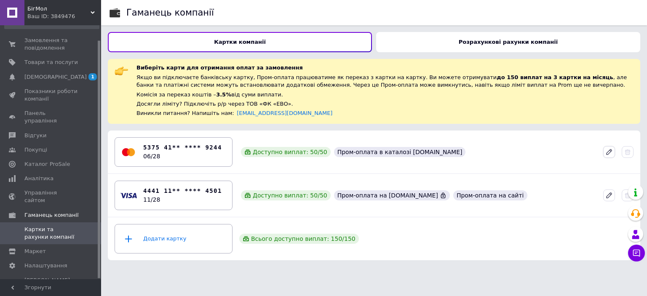
click at [609, 153] on icon at bounding box center [609, 152] width 5 height 5
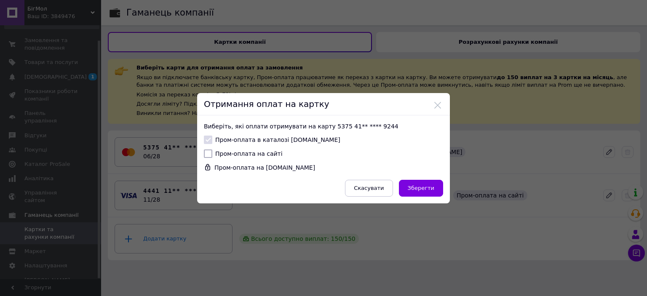
click at [231, 169] on div "Пром-оплата на [DOMAIN_NAME]" at bounding box center [259, 168] width 111 height 8
click at [374, 185] on span "Скасувати" at bounding box center [369, 188] width 30 height 6
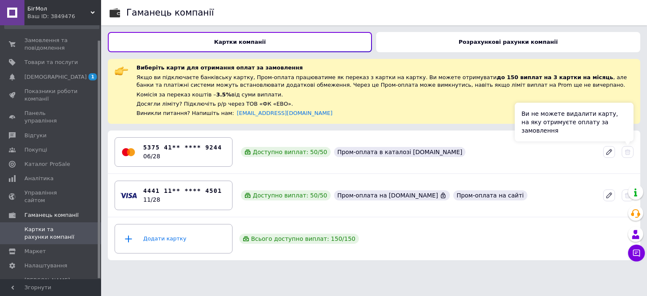
click at [631, 148] on icon at bounding box center [628, 152] width 8 height 8
click at [630, 148] on icon at bounding box center [628, 152] width 8 height 8
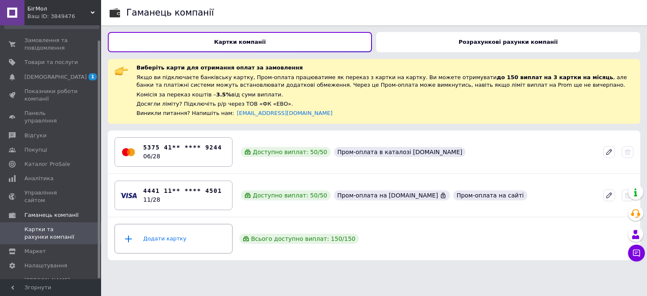
click at [199, 231] on div "Додати картку" at bounding box center [173, 238] width 107 height 25
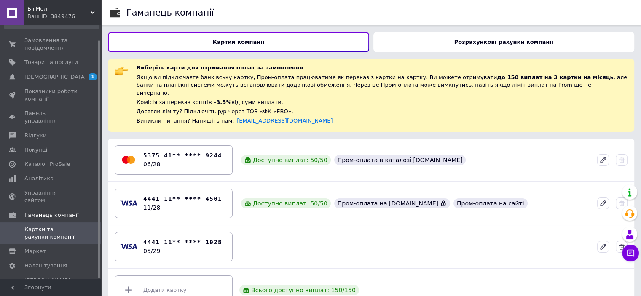
scroll to position [13, 0]
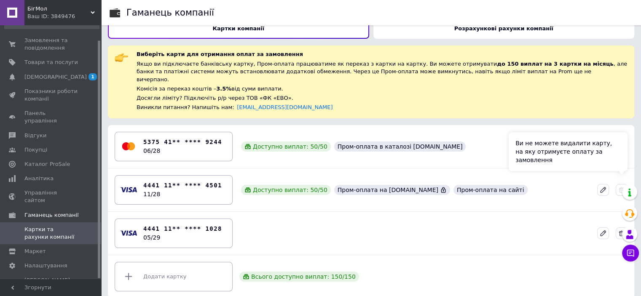
click at [624, 186] on icon at bounding box center [622, 190] width 8 height 8
click at [223, 221] on div "4441 11** **** 1028 05/29" at bounding box center [173, 233] width 107 height 25
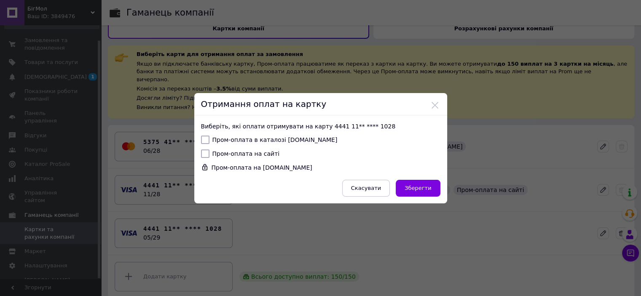
click at [236, 140] on label "Пром-оплата в каталозі [DOMAIN_NAME]" at bounding box center [269, 140] width 137 height 8
click at [209, 140] on input "Пром-оплата в каталозі [DOMAIN_NAME]" at bounding box center [205, 140] width 8 height 8
checkbox input "true"
click at [240, 152] on label "Пром-оплата на сайті" at bounding box center [240, 154] width 79 height 8
click at [209, 152] on input "Пром-оплата на сайті" at bounding box center [205, 154] width 8 height 8
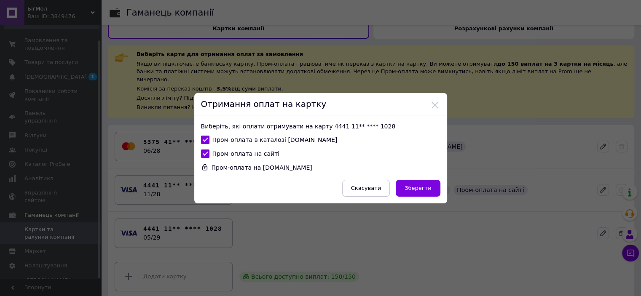
checkbox input "true"
click at [418, 187] on span "Зберегти" at bounding box center [418, 188] width 27 height 6
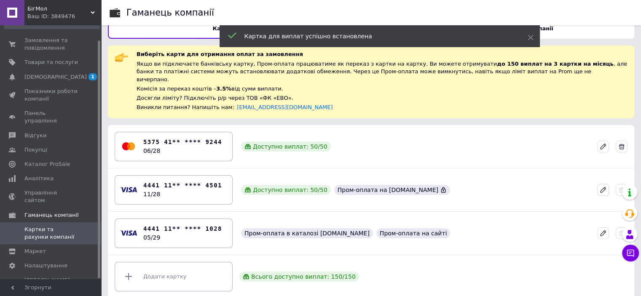
click at [608, 184] on button at bounding box center [603, 190] width 12 height 12
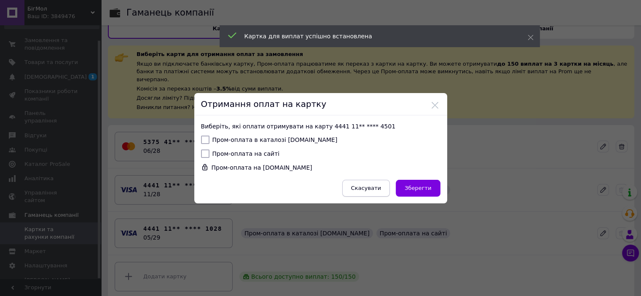
click at [380, 186] on span "Скасувати" at bounding box center [366, 188] width 30 height 6
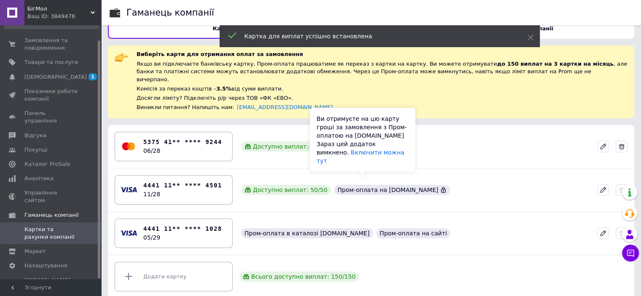
click at [391, 185] on div "Пром-оплата на [DOMAIN_NAME]" at bounding box center [392, 190] width 116 height 10
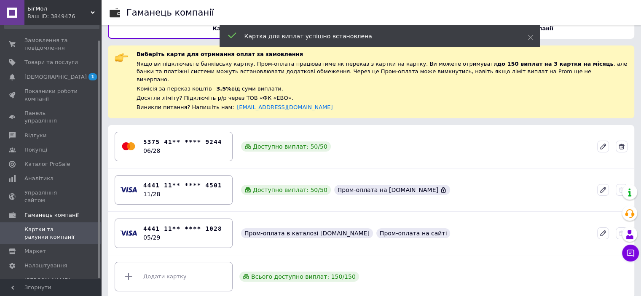
click at [440, 187] on icon at bounding box center [443, 190] width 7 height 7
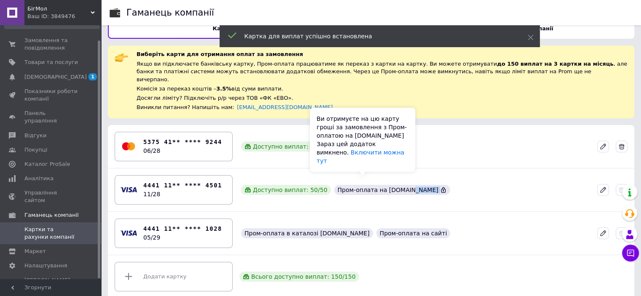
click at [440, 187] on icon at bounding box center [443, 190] width 7 height 7
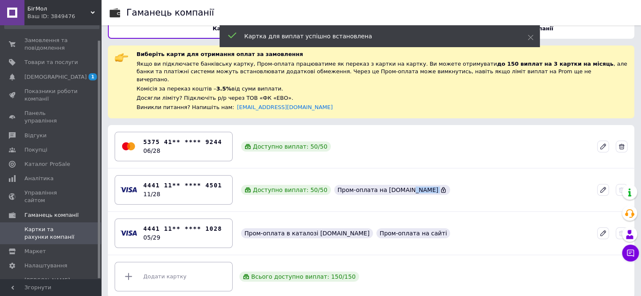
click at [440, 187] on icon at bounding box center [443, 190] width 7 height 7
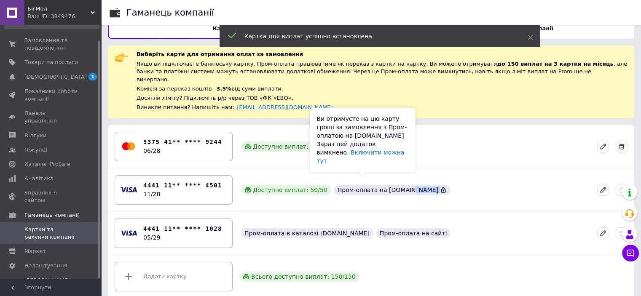
click at [440, 187] on icon at bounding box center [443, 190] width 7 height 7
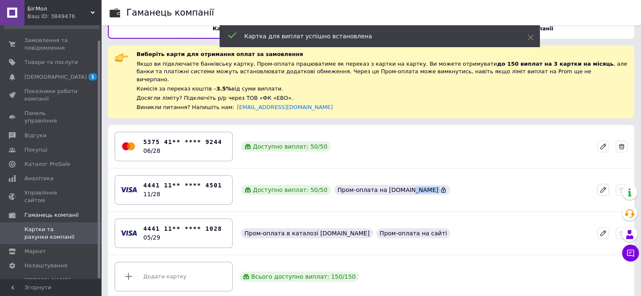
click at [602, 186] on icon at bounding box center [603, 190] width 8 height 8
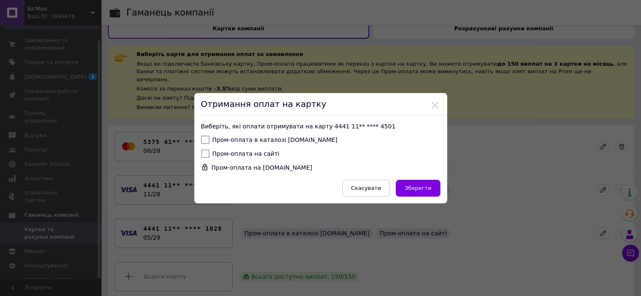
click at [233, 166] on div "Пром-оплата на [DOMAIN_NAME]" at bounding box center [256, 168] width 111 height 8
click at [204, 169] on icon at bounding box center [205, 168] width 8 height 8
click at [204, 168] on icon at bounding box center [204, 167] width 5 height 6
click at [203, 168] on icon at bounding box center [205, 168] width 8 height 8
click at [202, 167] on icon at bounding box center [205, 168] width 8 height 8
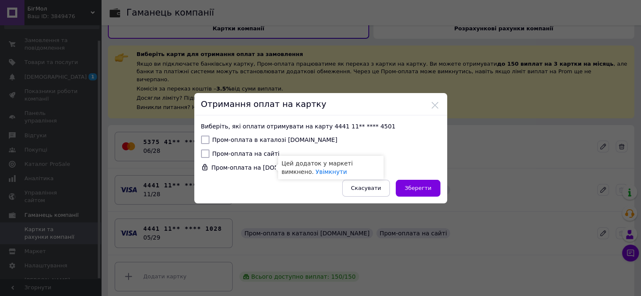
click at [204, 167] on icon at bounding box center [205, 168] width 8 height 8
click at [316, 170] on link "Увімкнути" at bounding box center [331, 172] width 31 height 7
click at [434, 105] on button at bounding box center [435, 106] width 8 height 8
